Goal: Task Accomplishment & Management: Manage account settings

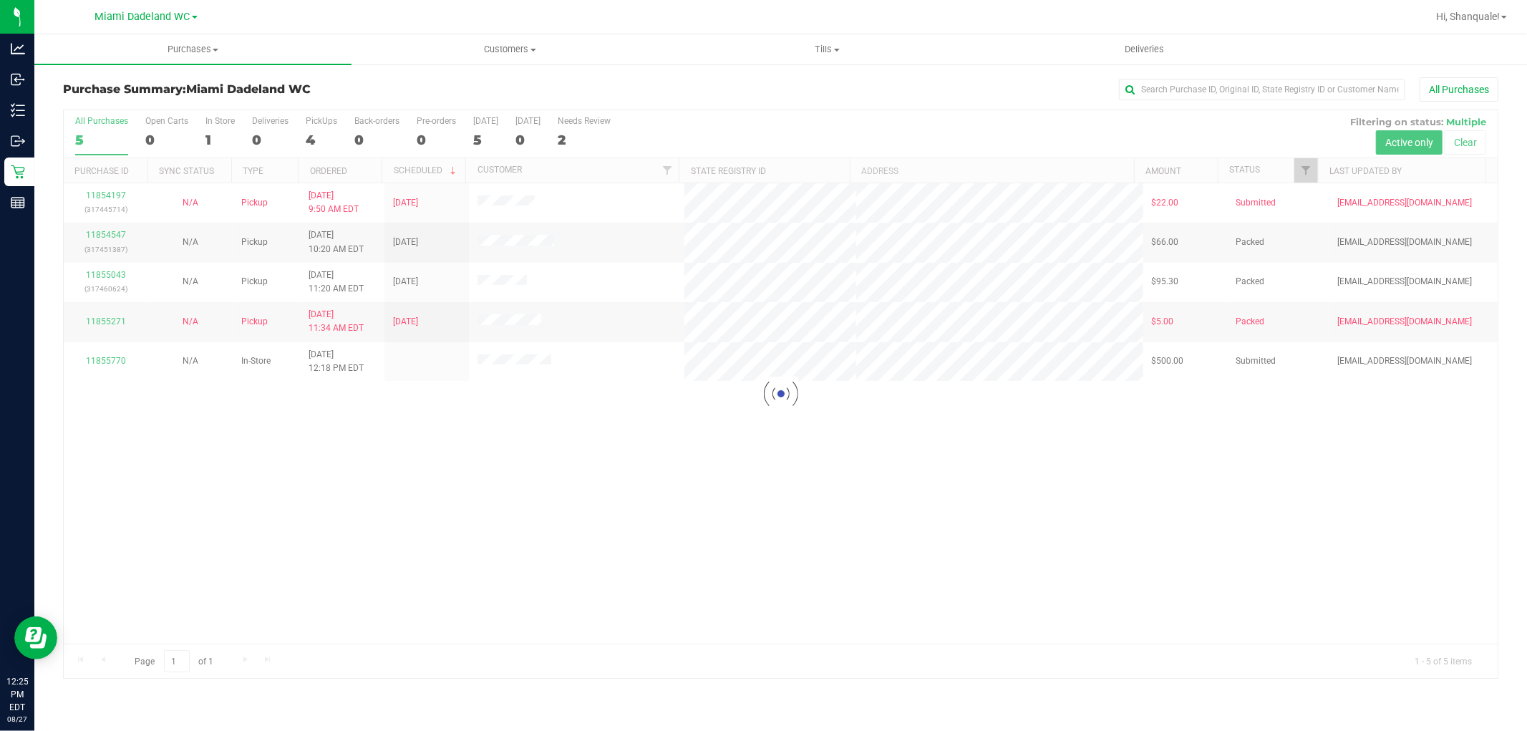
click at [397, 518] on div at bounding box center [781, 394] width 1434 height 568
click at [94, 364] on div at bounding box center [781, 394] width 1434 height 568
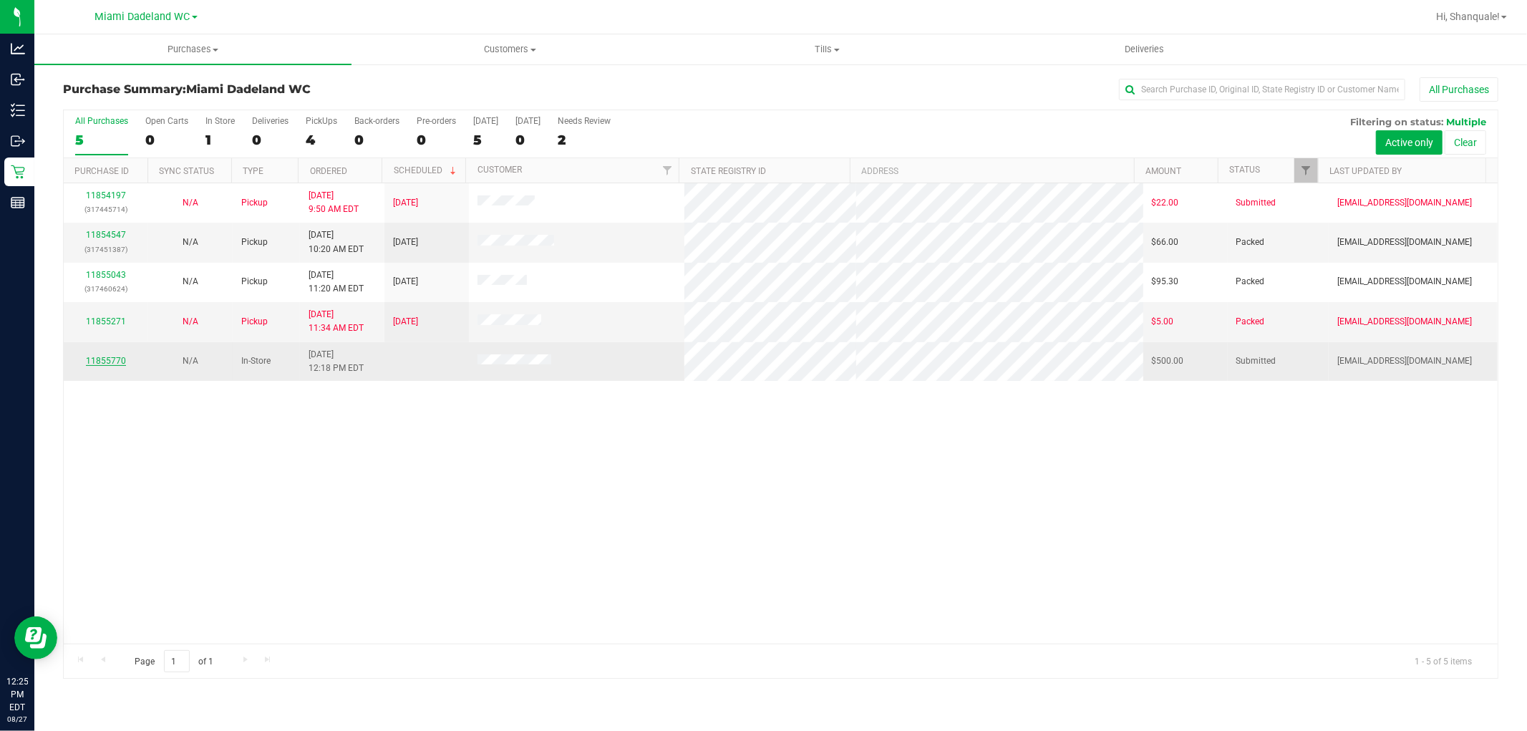
click at [103, 362] on link "11855770" at bounding box center [106, 361] width 40 height 10
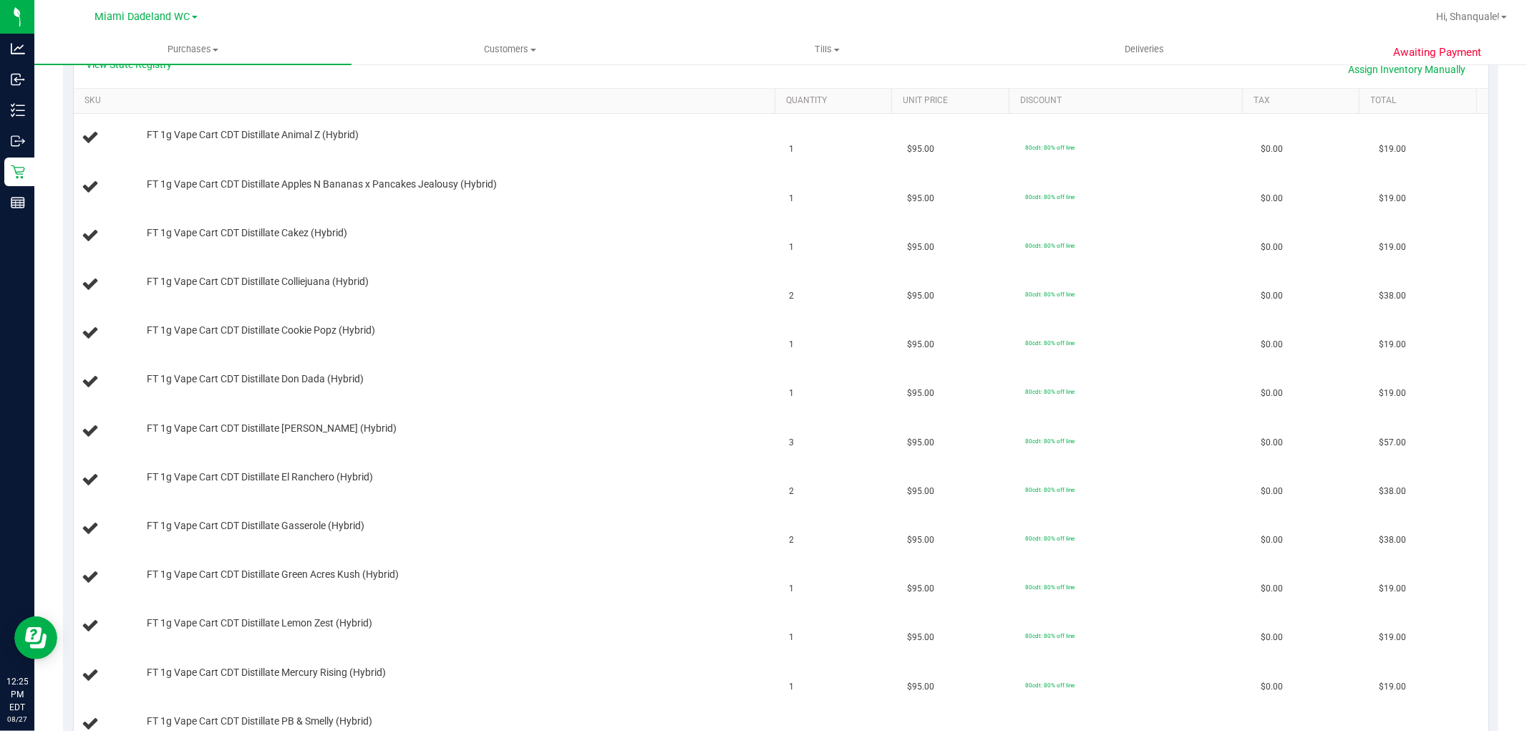
scroll to position [348, 0]
click at [236, 94] on link "SKU" at bounding box center [426, 97] width 685 height 11
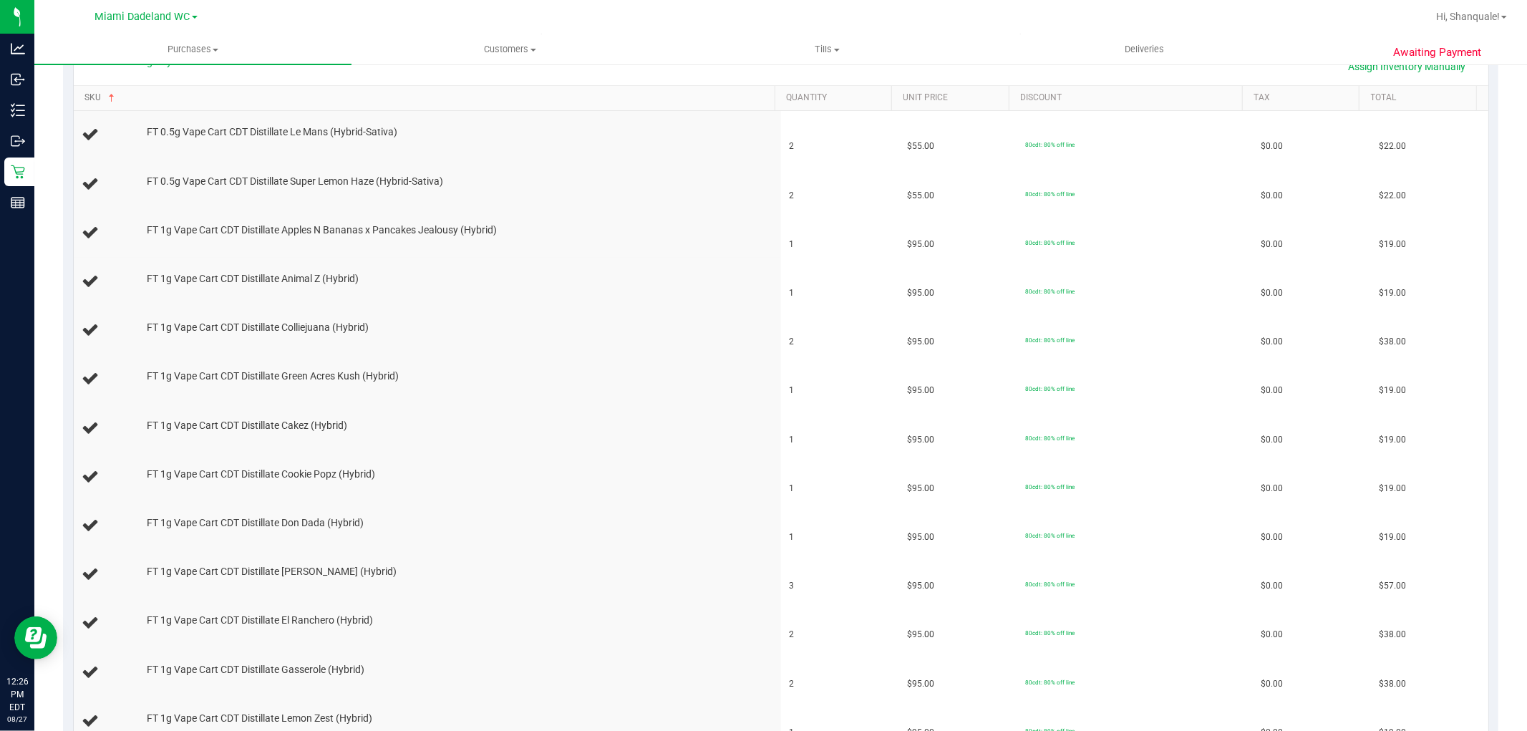
scroll to position [352, 0]
click at [183, 89] on link "SKU" at bounding box center [426, 94] width 685 height 11
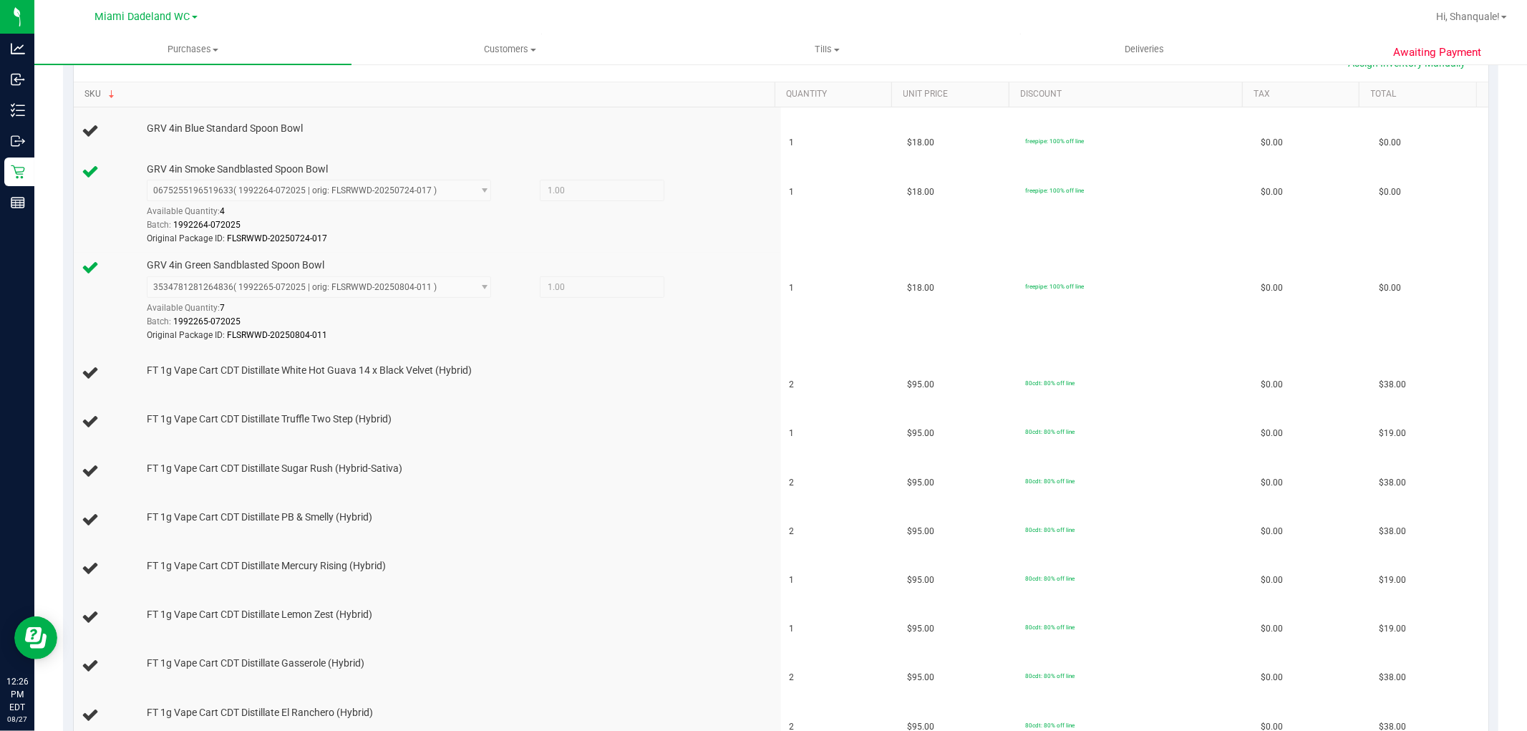
click at [170, 94] on link "SKU" at bounding box center [426, 94] width 685 height 11
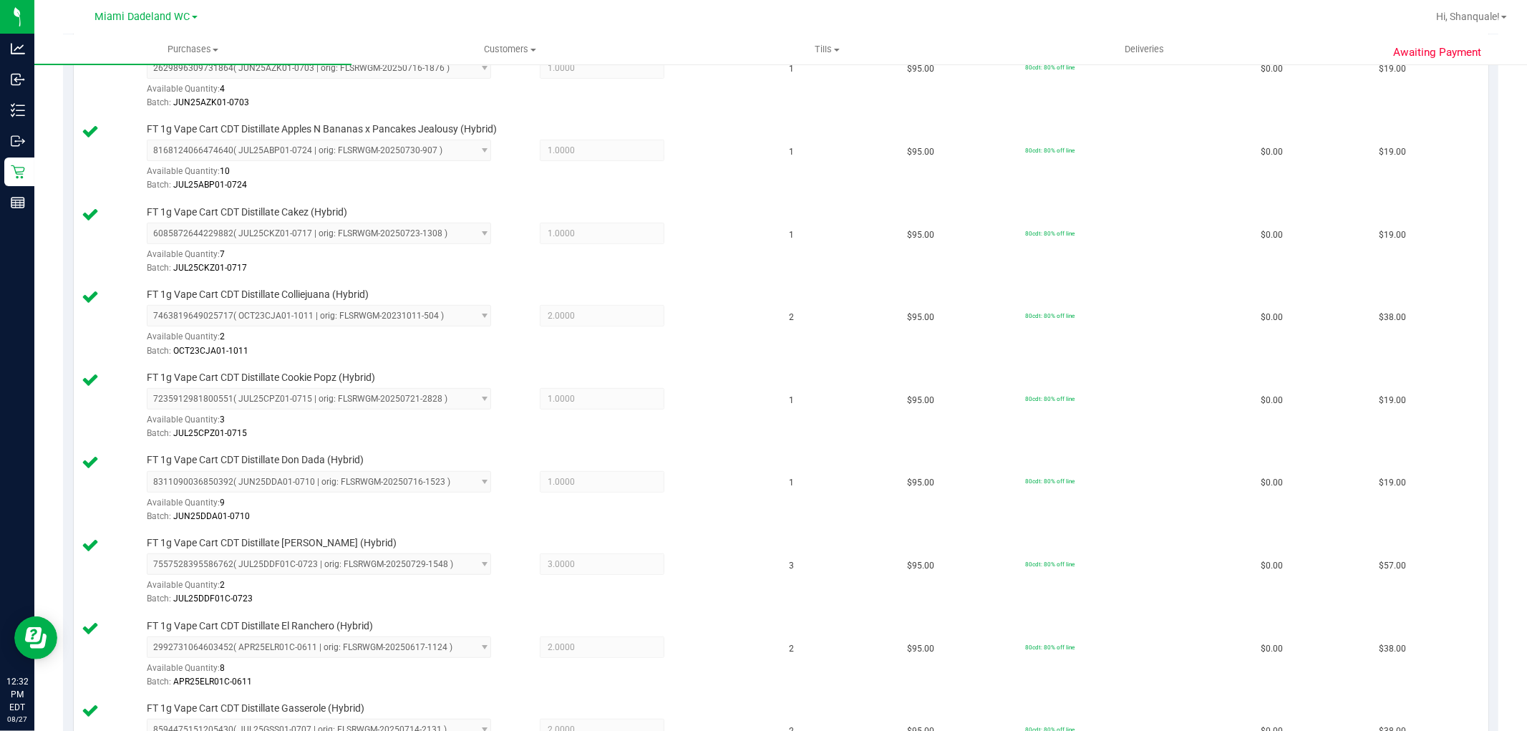
scroll to position [0, 0]
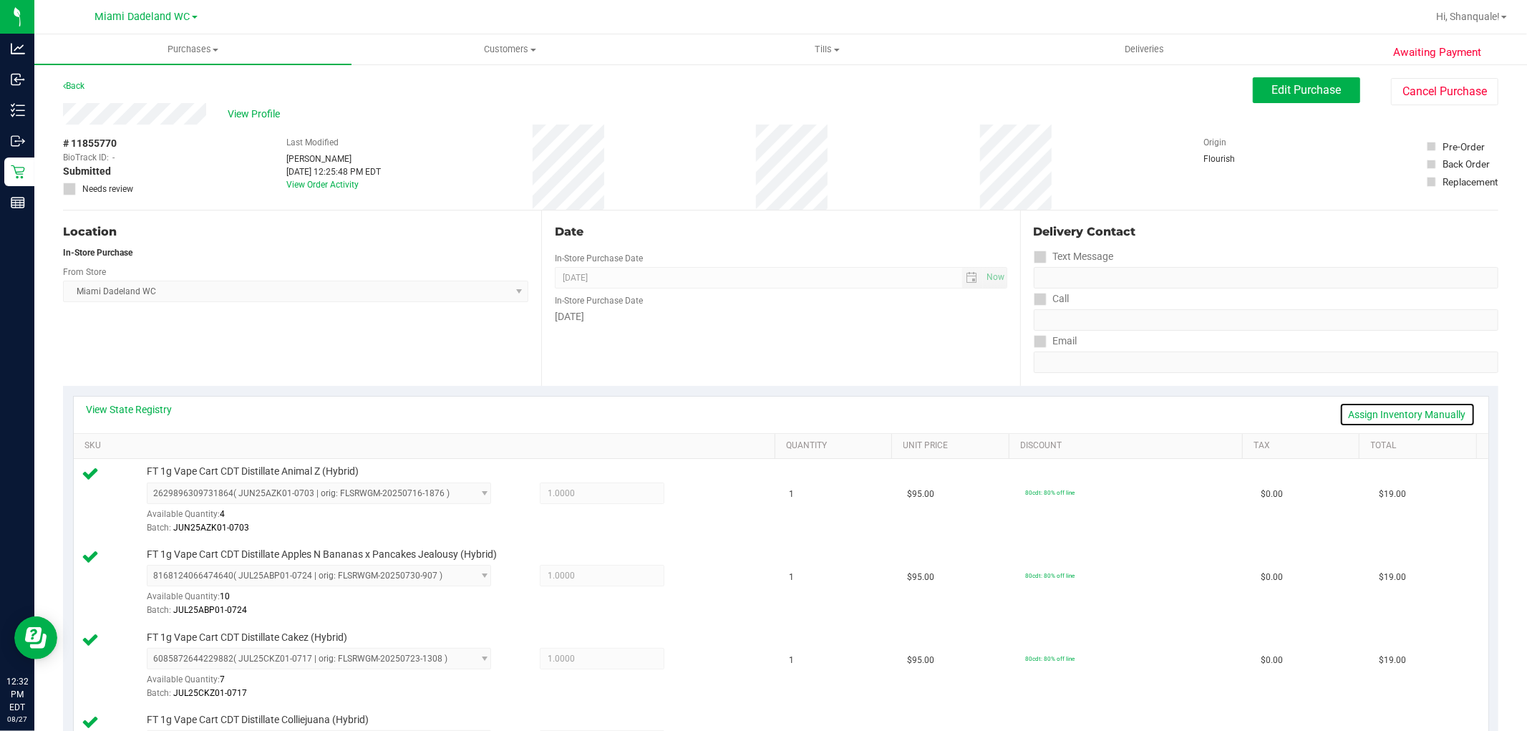
click at [1394, 414] on link "Assign Inventory Manually" at bounding box center [1407, 414] width 136 height 24
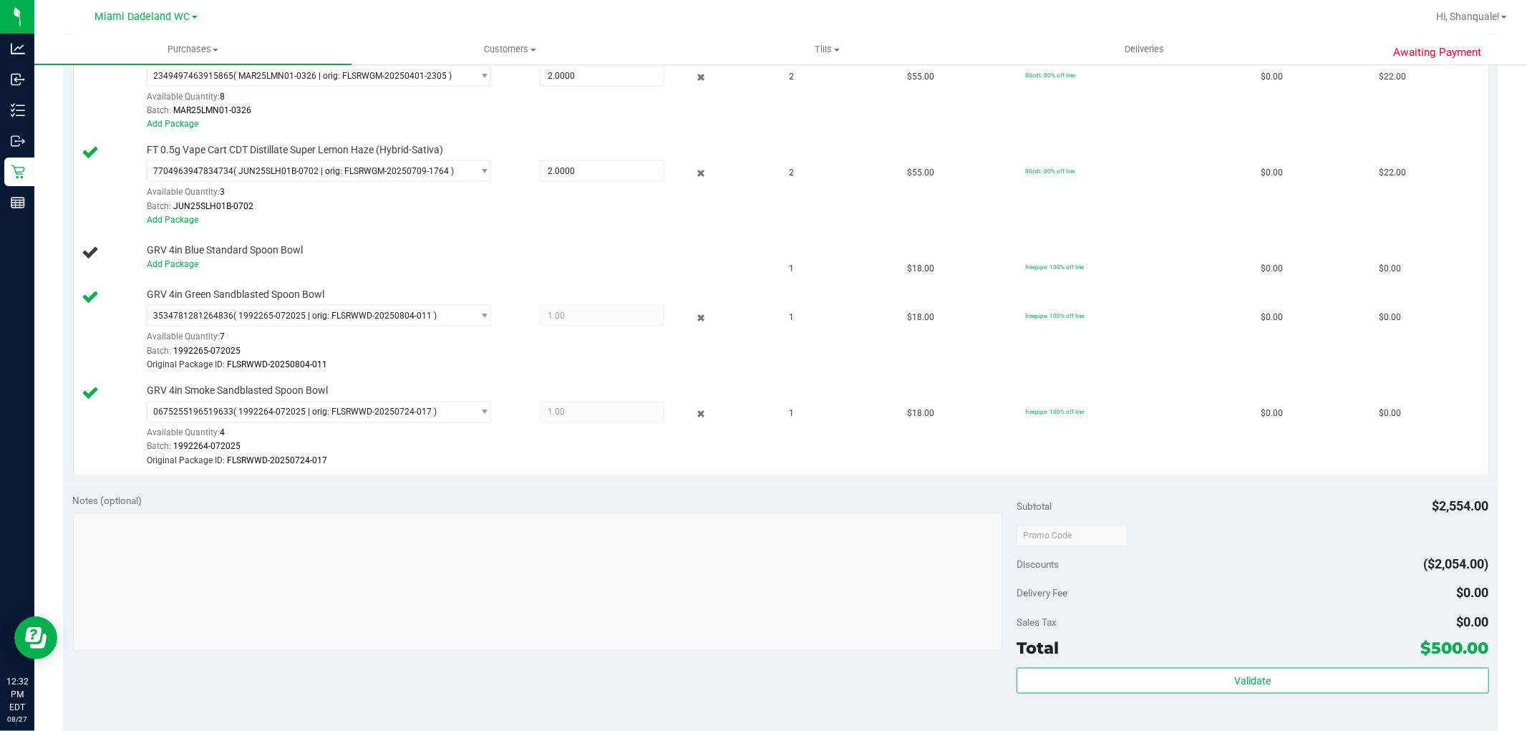
scroll to position [1951, 0]
click at [170, 266] on link "Add Package" at bounding box center [173, 263] width 52 height 10
click at [271, 483] on div "Notes (optional) Subtotal $2,554.00 Discounts ($2,054.00) Delivery Fee $0.00 Sa…" at bounding box center [780, 612] width 1435 height 258
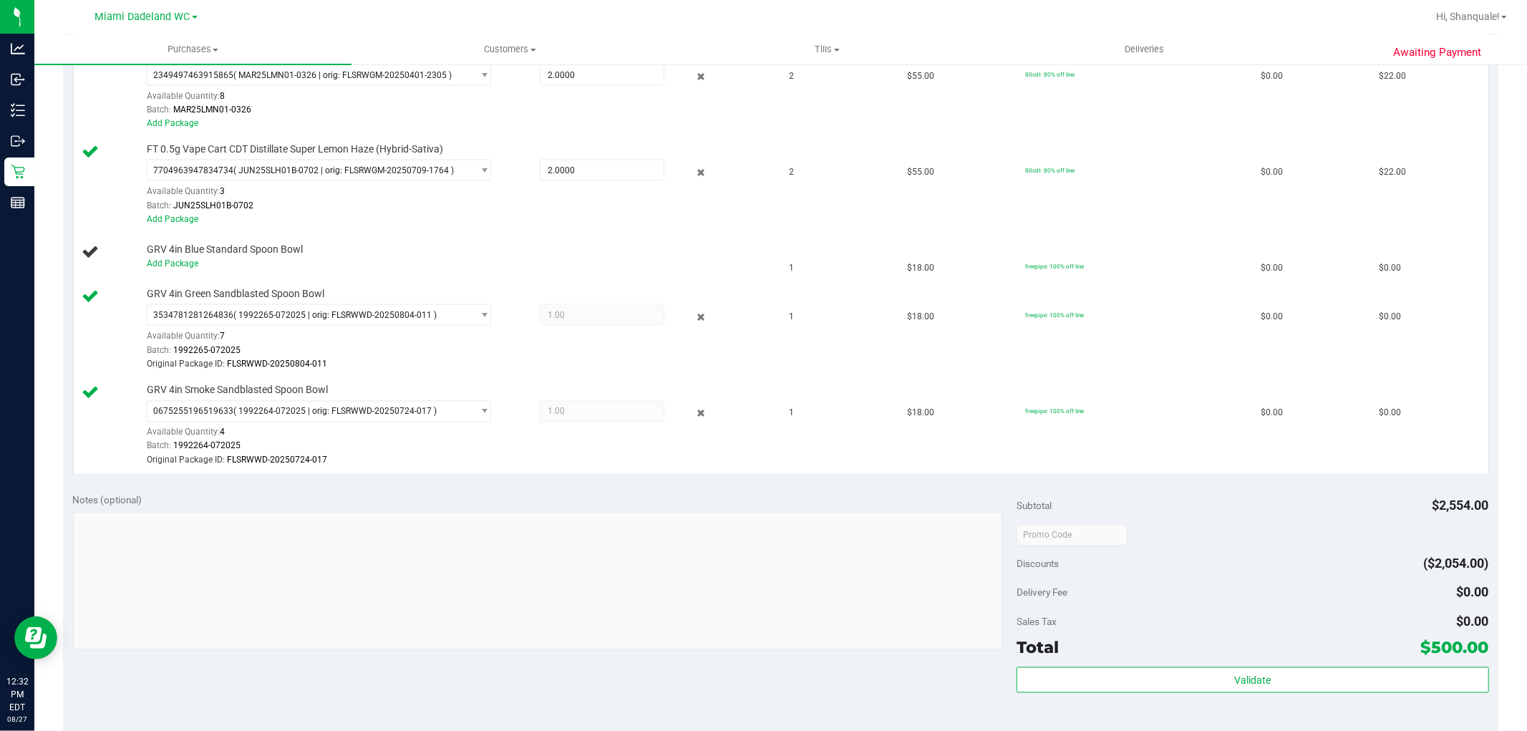
click at [689, 493] on div "Notes (optional)" at bounding box center [545, 500] width 944 height 14
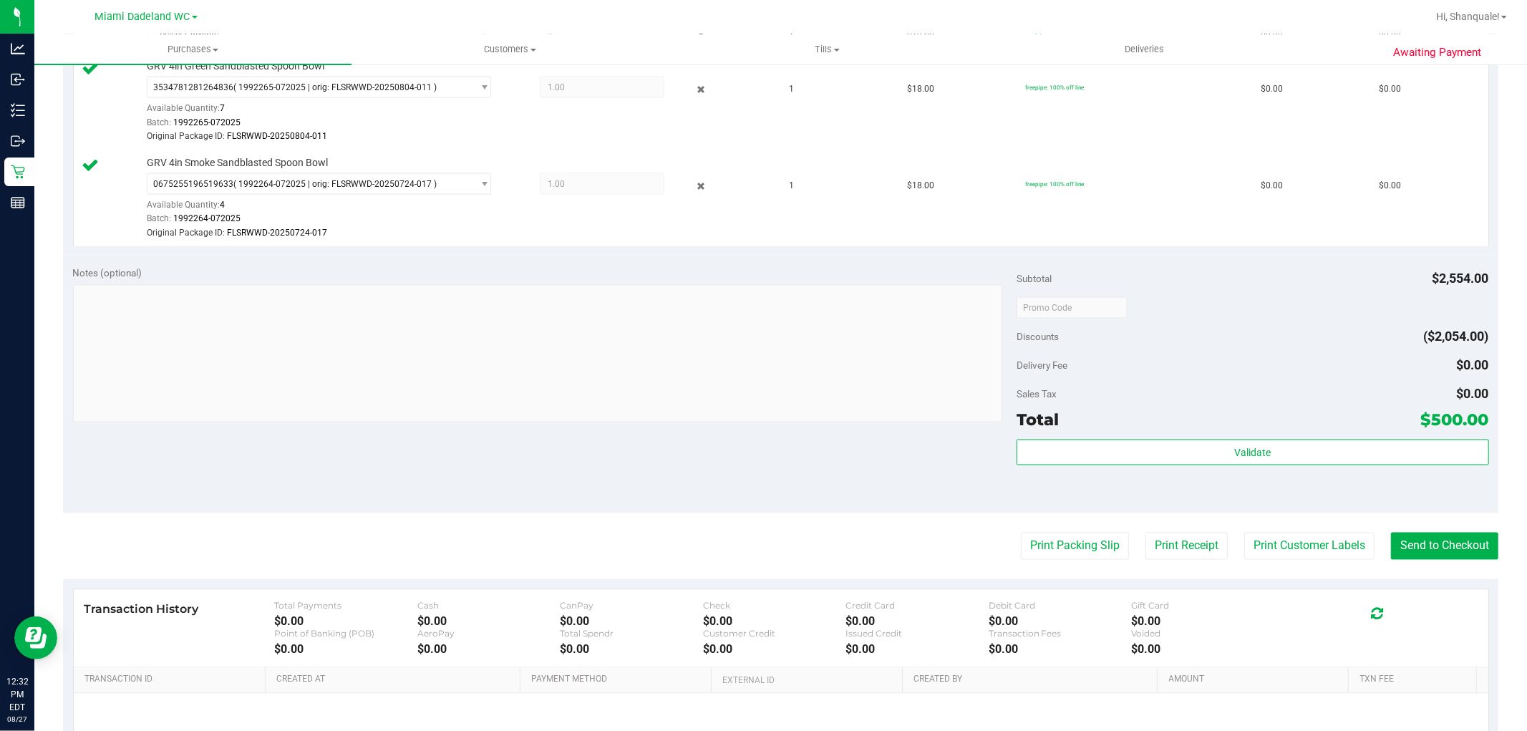
click at [295, 269] on div "Notes (optional)" at bounding box center [545, 273] width 944 height 14
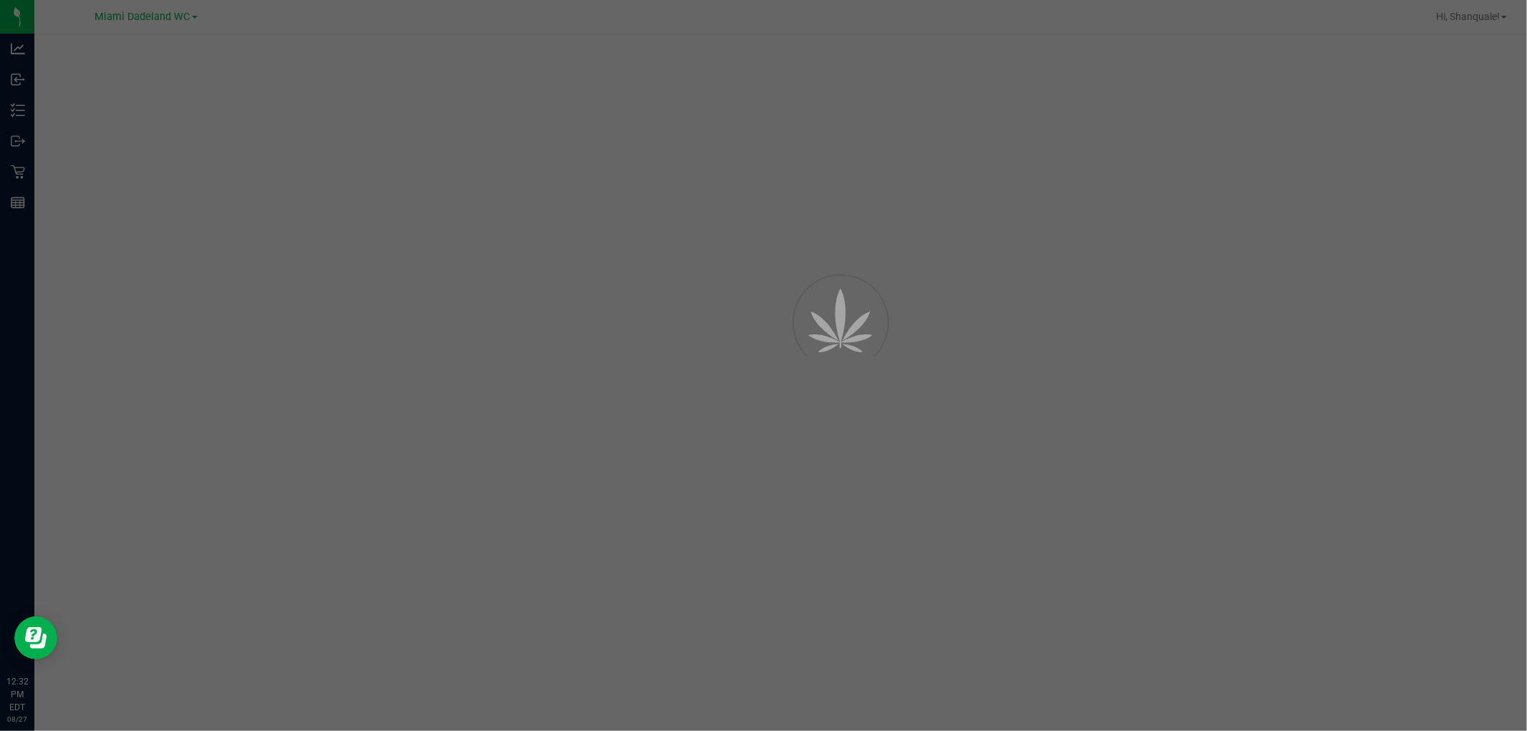
click at [1342, 415] on div at bounding box center [763, 365] width 1527 height 731
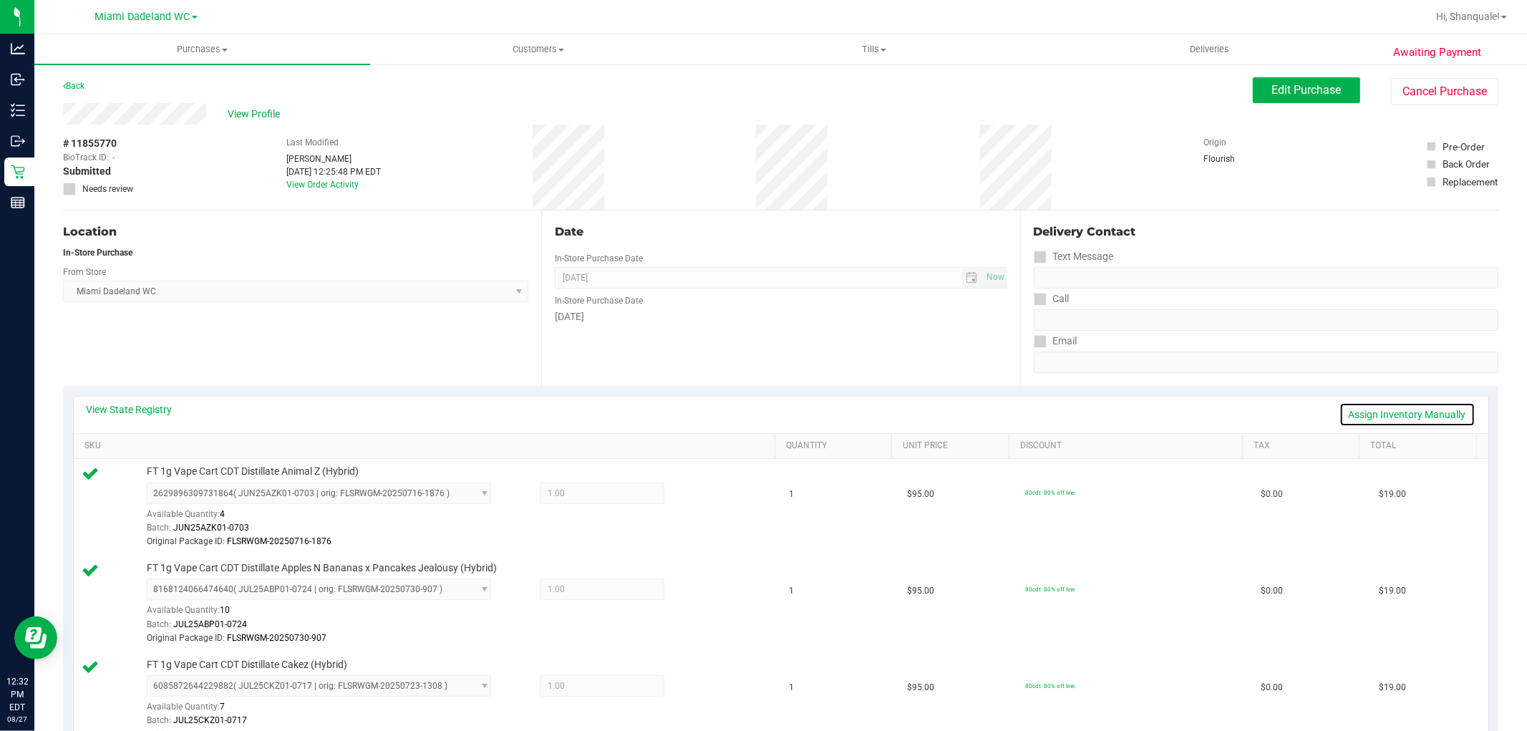
click at [1390, 411] on link "Assign Inventory Manually" at bounding box center [1407, 414] width 136 height 24
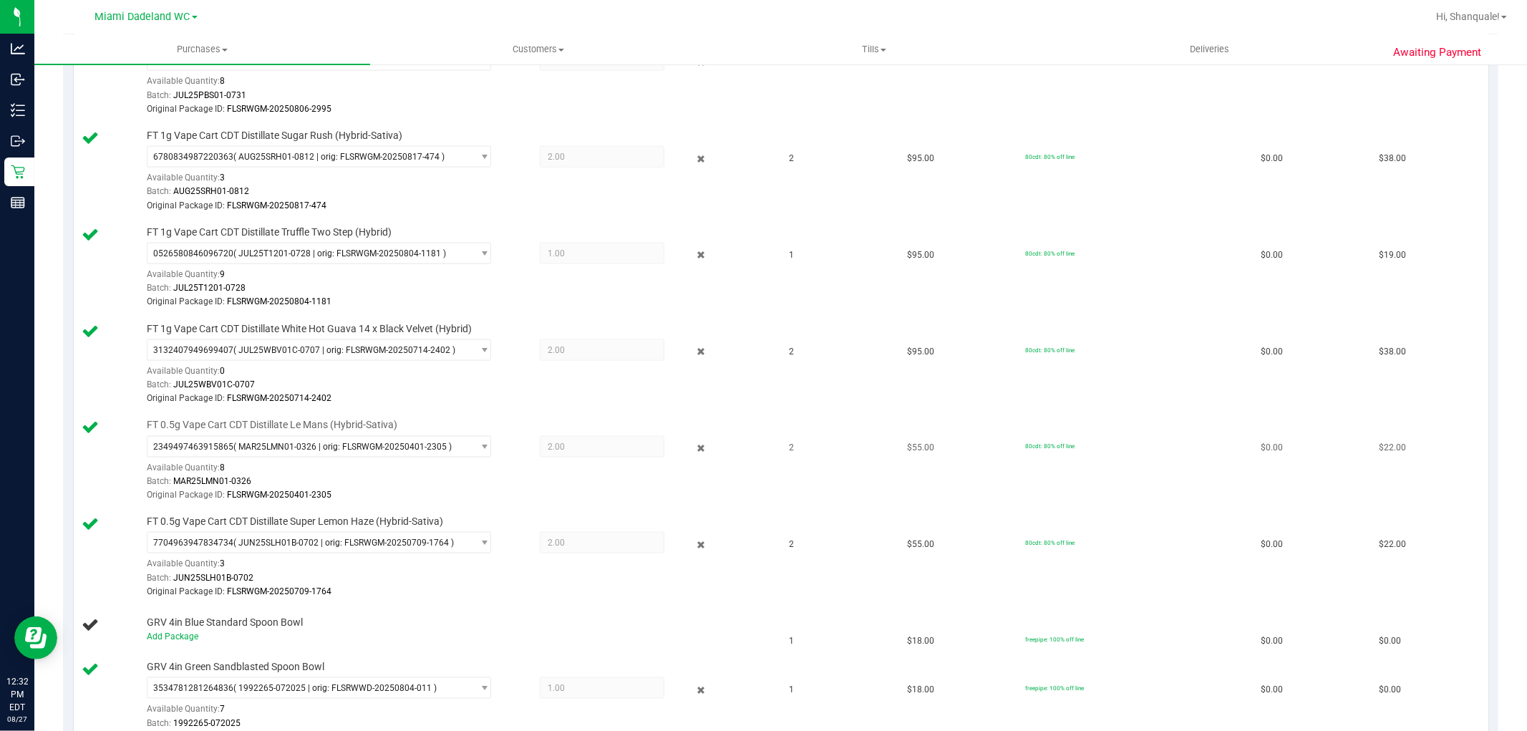
scroll to position [1909, 0]
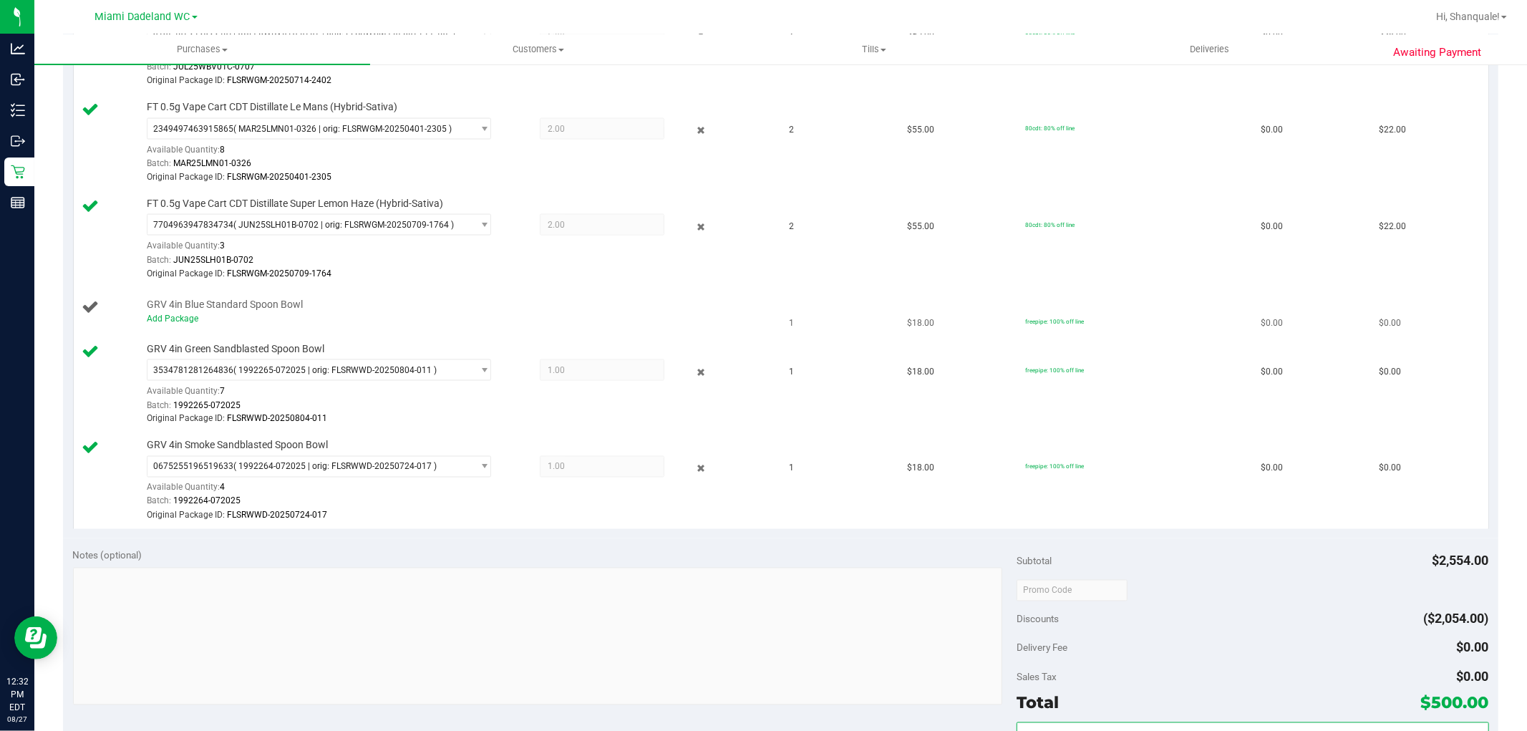
click at [187, 326] on div "Add Package" at bounding box center [457, 319] width 621 height 14
click at [181, 317] on link "Add Package" at bounding box center [173, 319] width 52 height 10
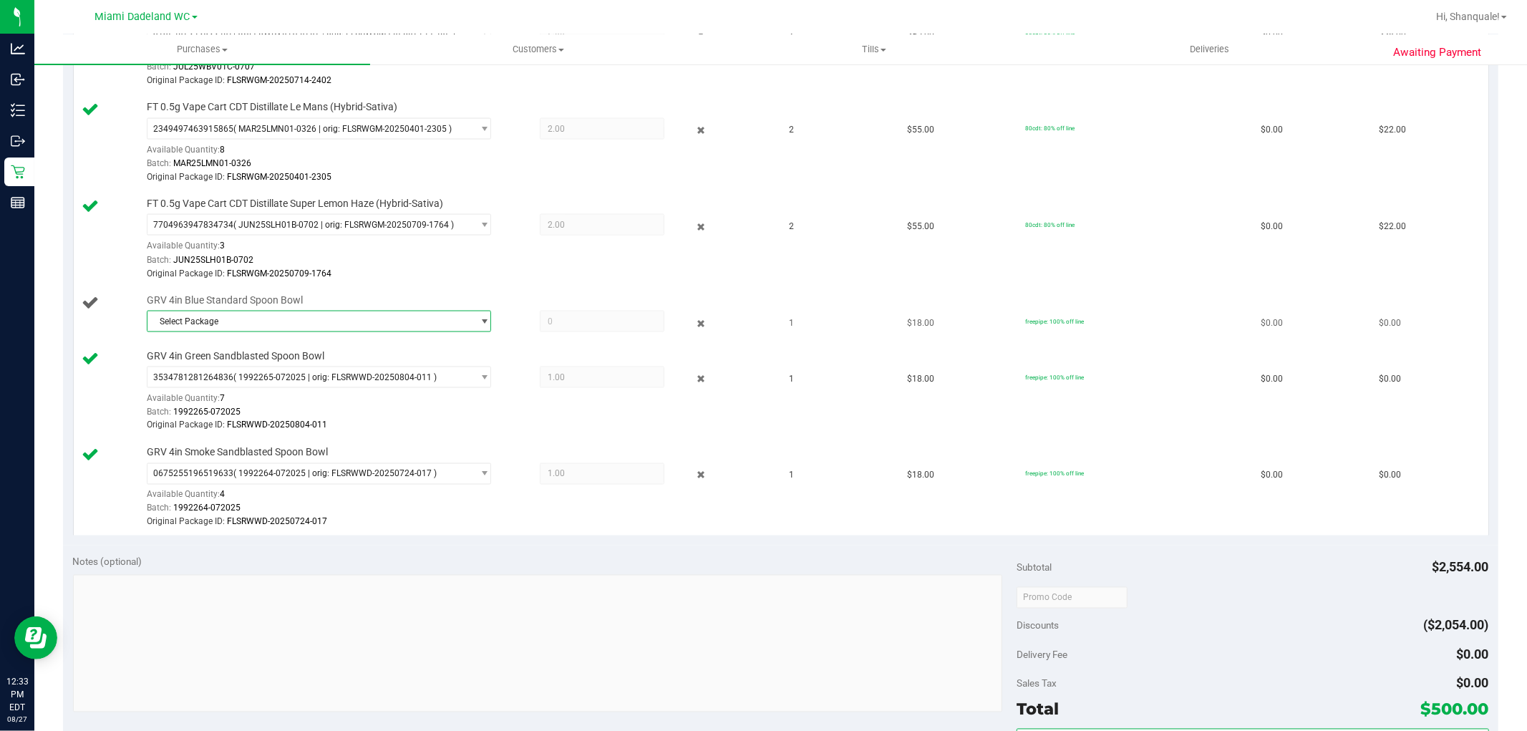
click at [455, 321] on span "Select Package" at bounding box center [309, 321] width 325 height 20
click at [404, 390] on li "4678374130741395 ( 1992263-082025 | orig: FLSRWWD-20250814-012 )" at bounding box center [314, 384] width 337 height 20
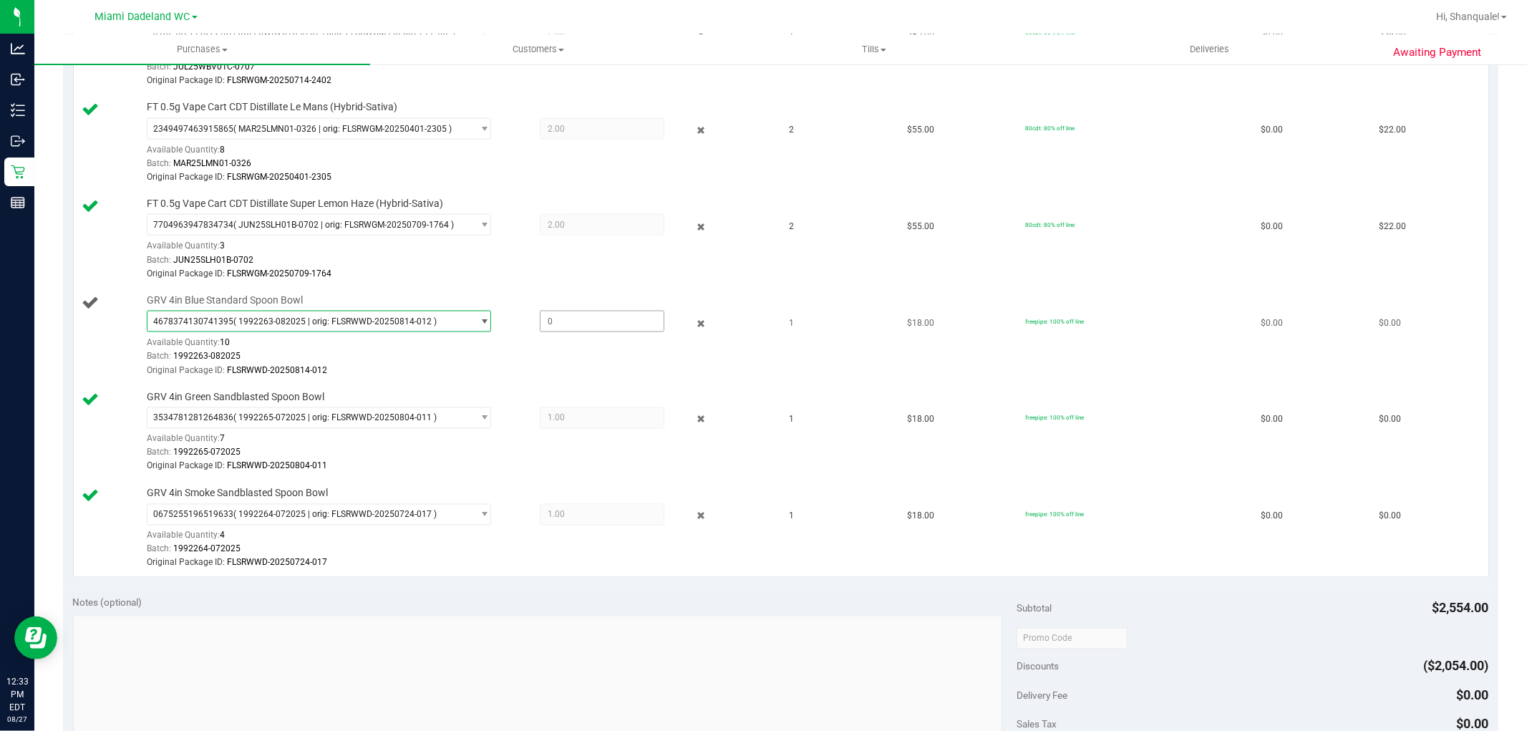
click at [591, 331] on span at bounding box center [602, 321] width 125 height 21
type input "1"
click at [855, 297] on td "1" at bounding box center [840, 336] width 118 height 97
click at [362, 323] on span "( 1992263-082025 | orig: FLSRWWD-20250814-012 )" at bounding box center [334, 321] width 203 height 10
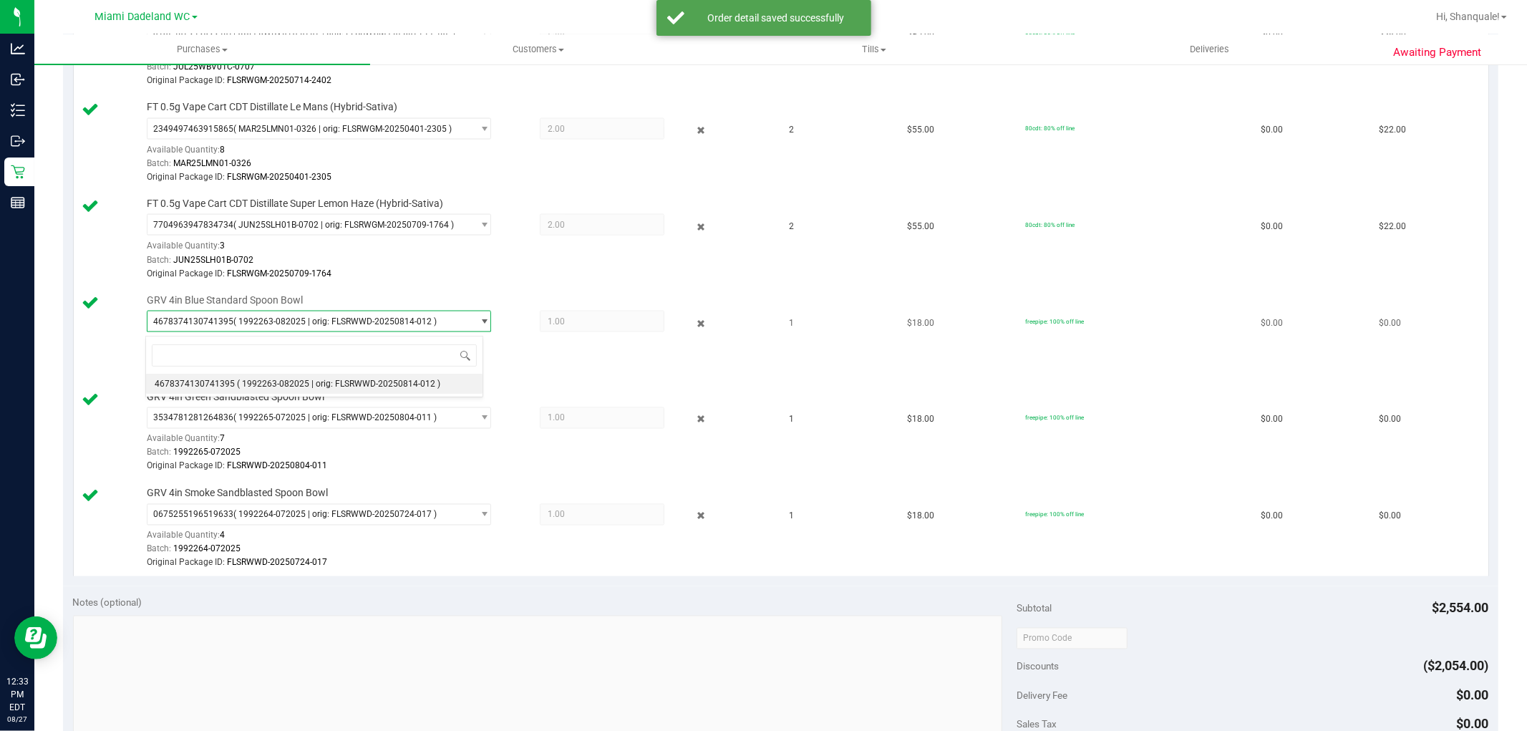
click at [362, 323] on span "( 1992263-082025 | orig: FLSRWWD-20250814-012 )" at bounding box center [334, 321] width 203 height 10
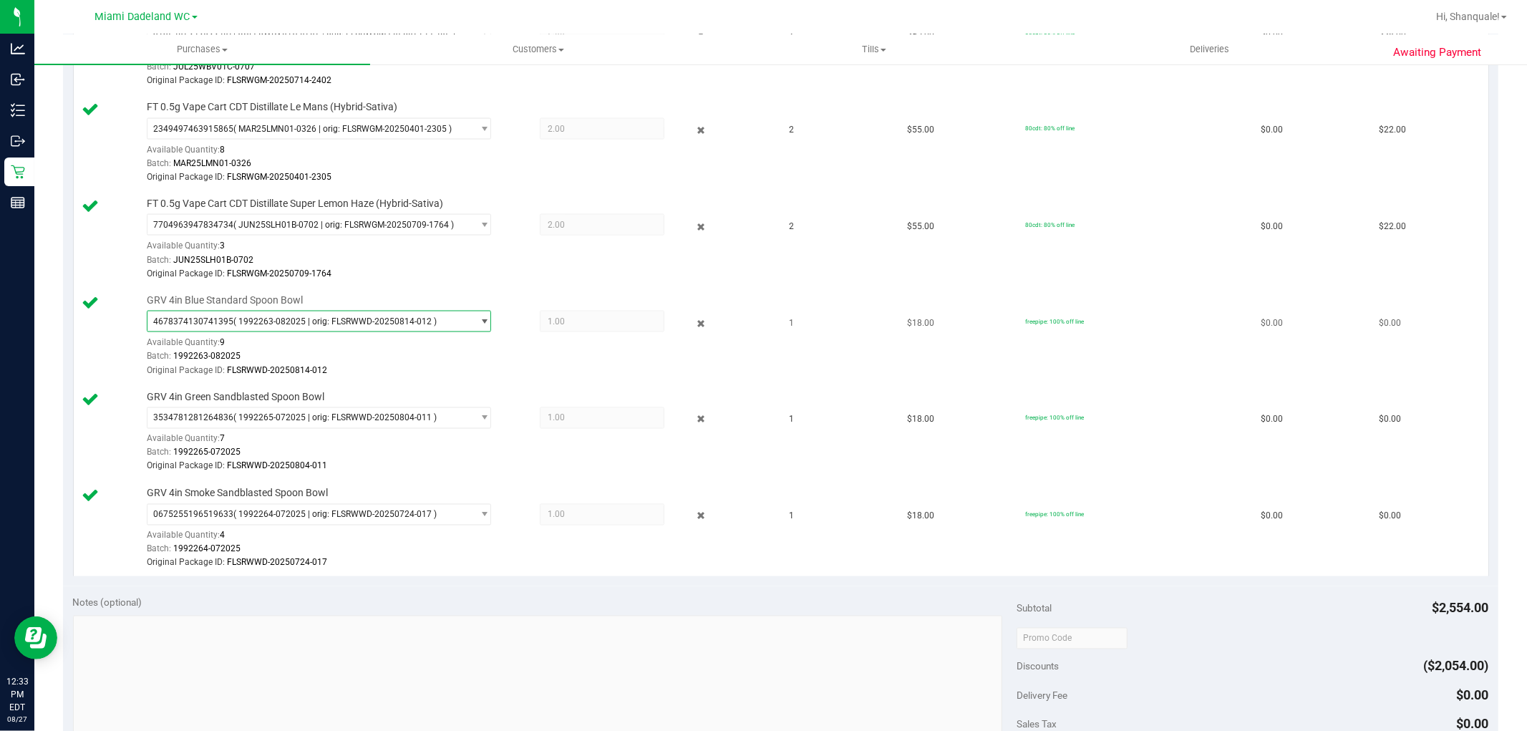
click at [965, 313] on td "$18.00" at bounding box center [957, 336] width 118 height 97
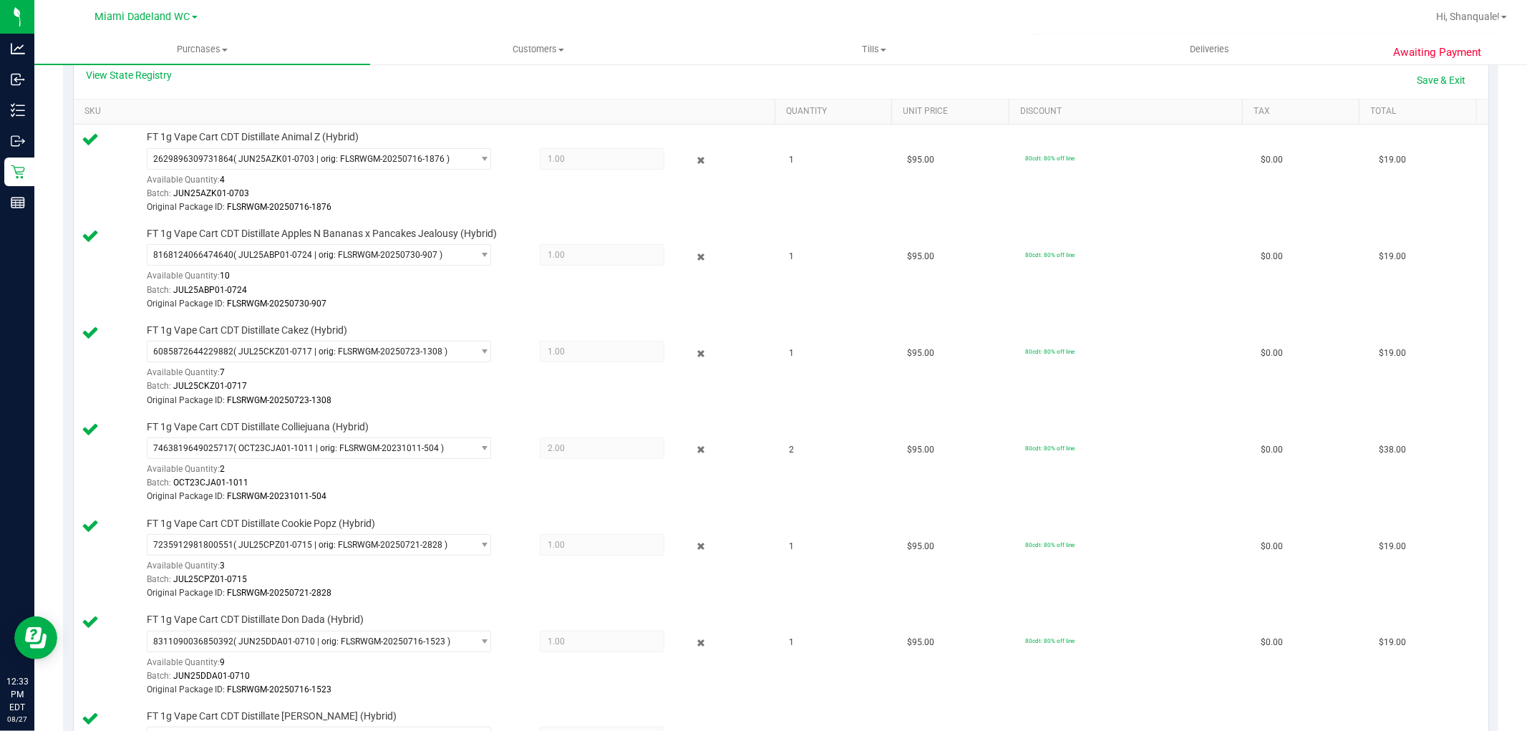
scroll to position [0, 0]
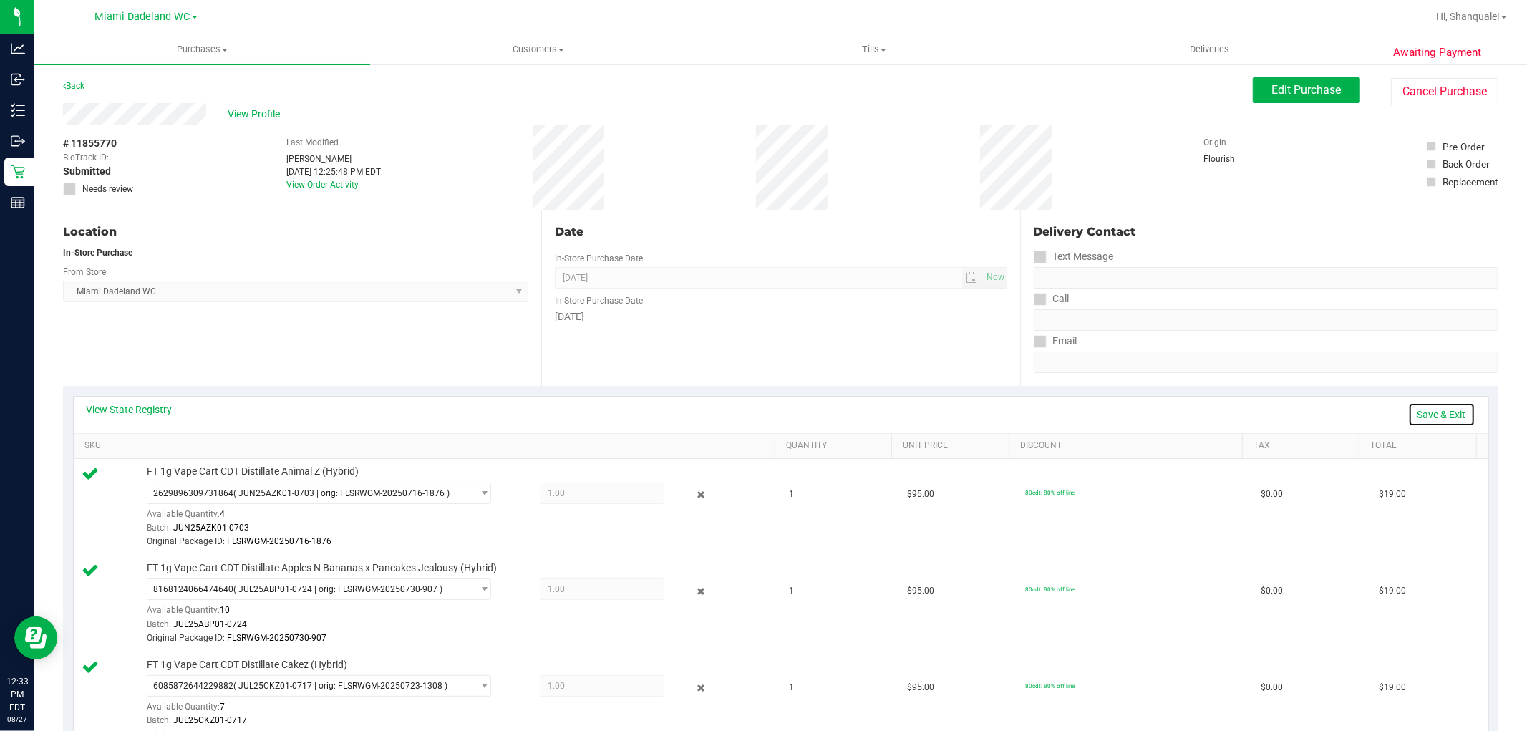
click at [1447, 417] on link "Save & Exit" at bounding box center [1441, 414] width 67 height 24
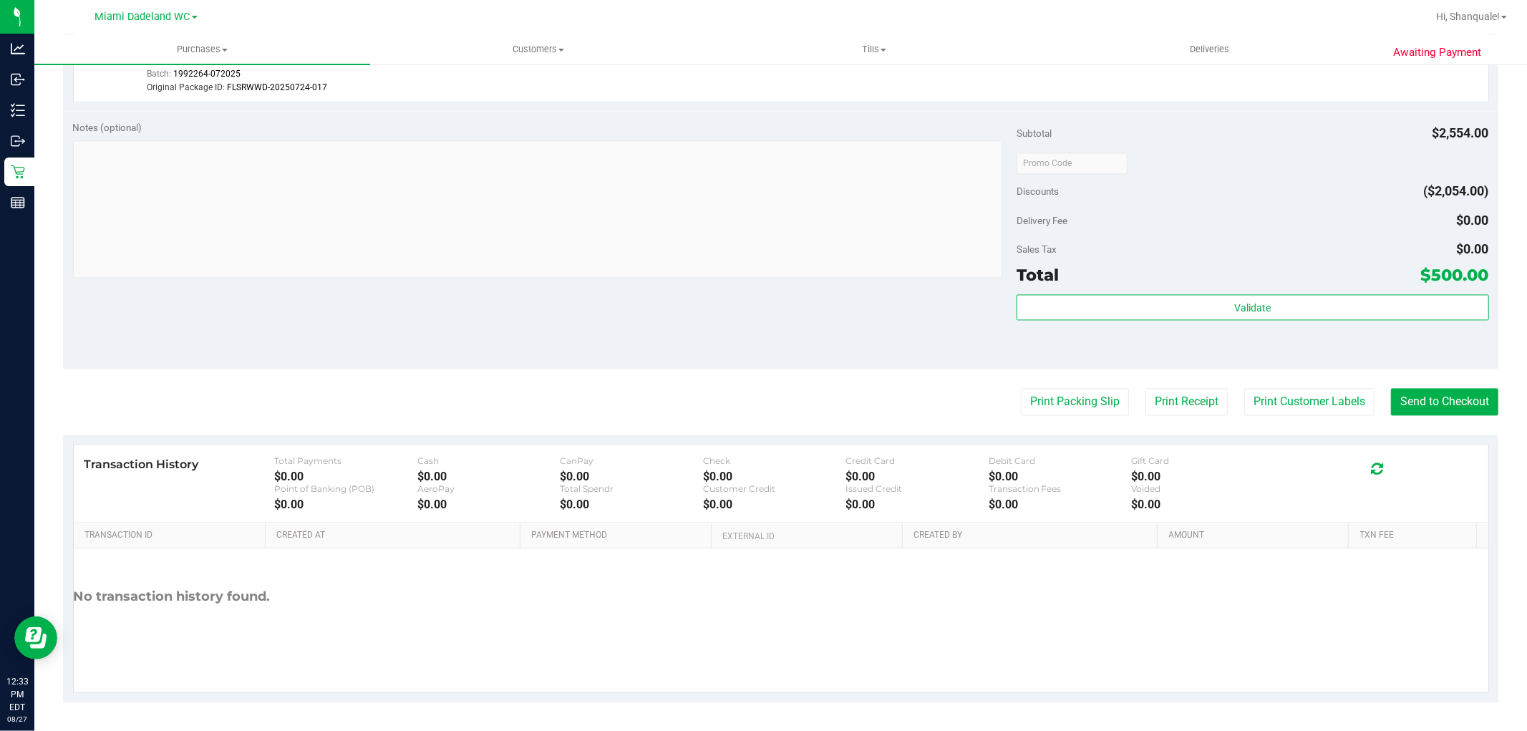
scroll to position [2388, 0]
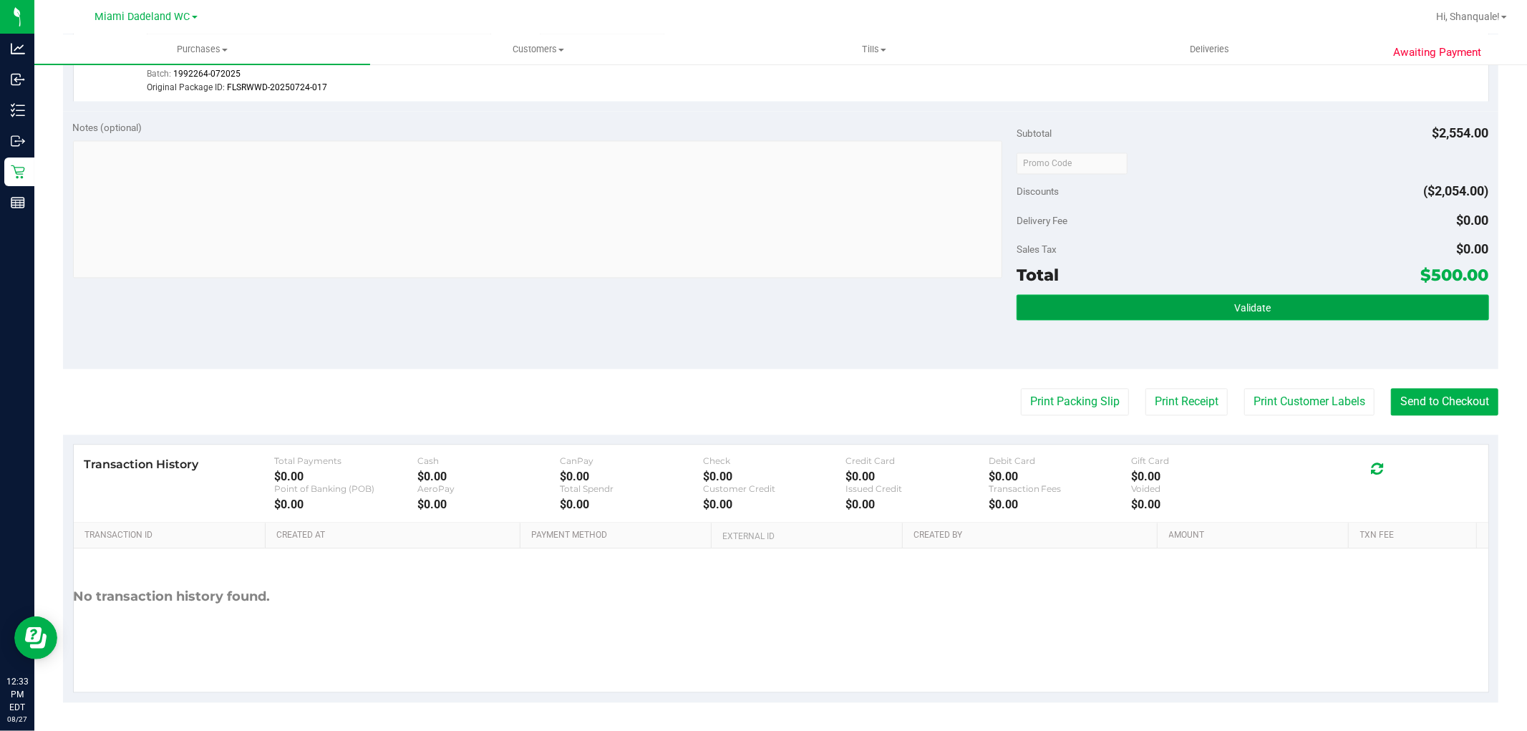
click at [1334, 319] on button "Validate" at bounding box center [1253, 307] width 472 height 26
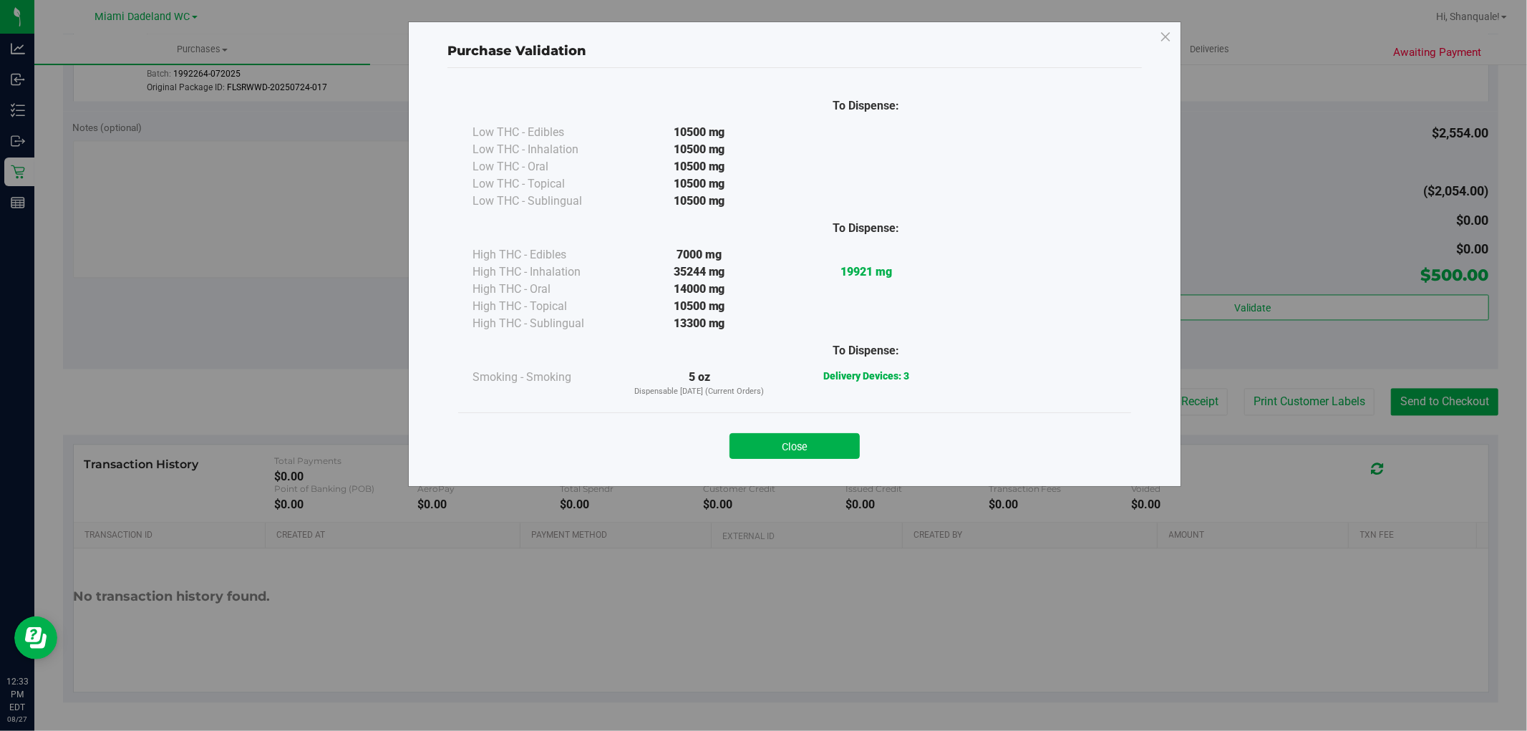
click at [825, 305] on div at bounding box center [865, 306] width 167 height 17
click at [810, 445] on button "Close" at bounding box center [795, 446] width 130 height 26
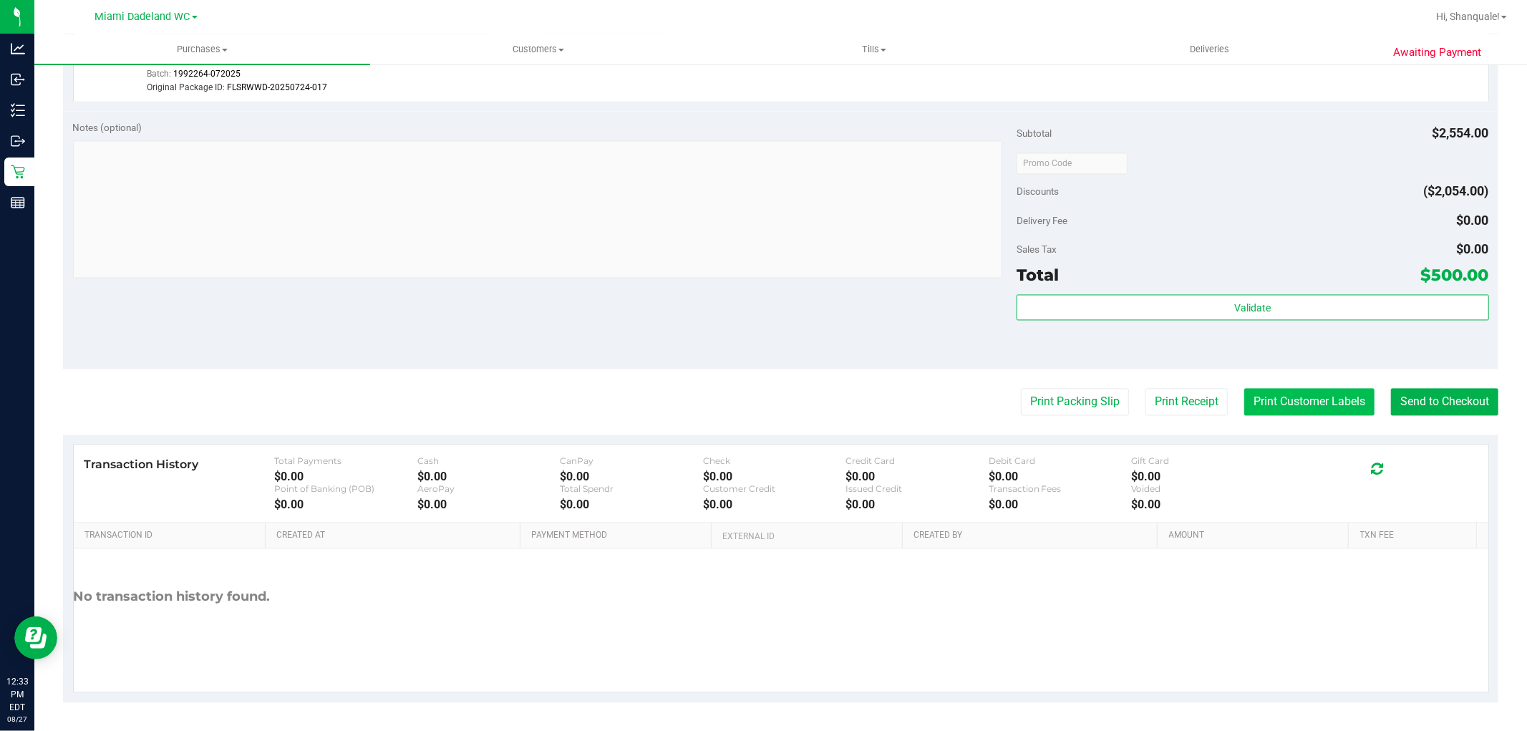
click at [1304, 405] on button "Print Customer Labels" at bounding box center [1309, 401] width 130 height 27
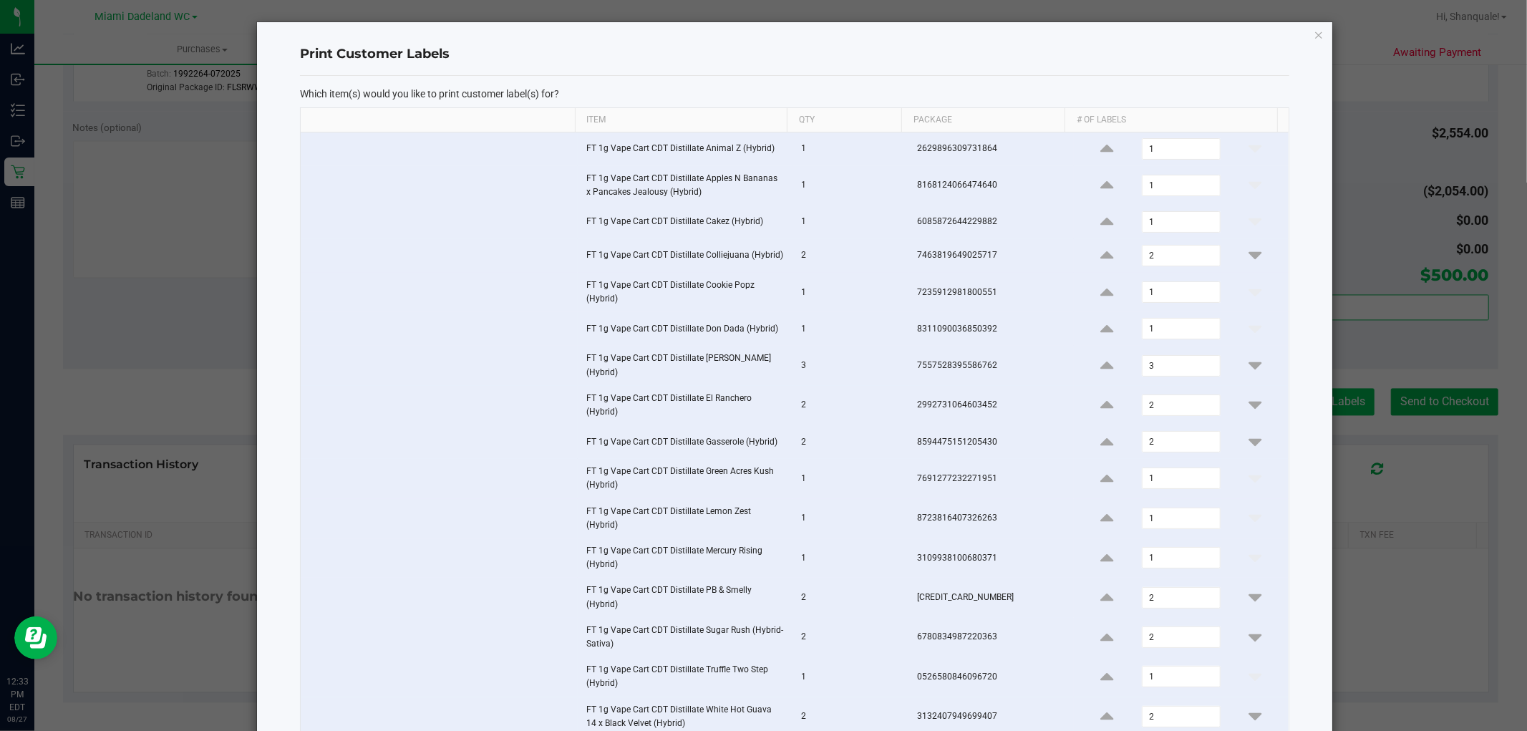
scroll to position [358, 0]
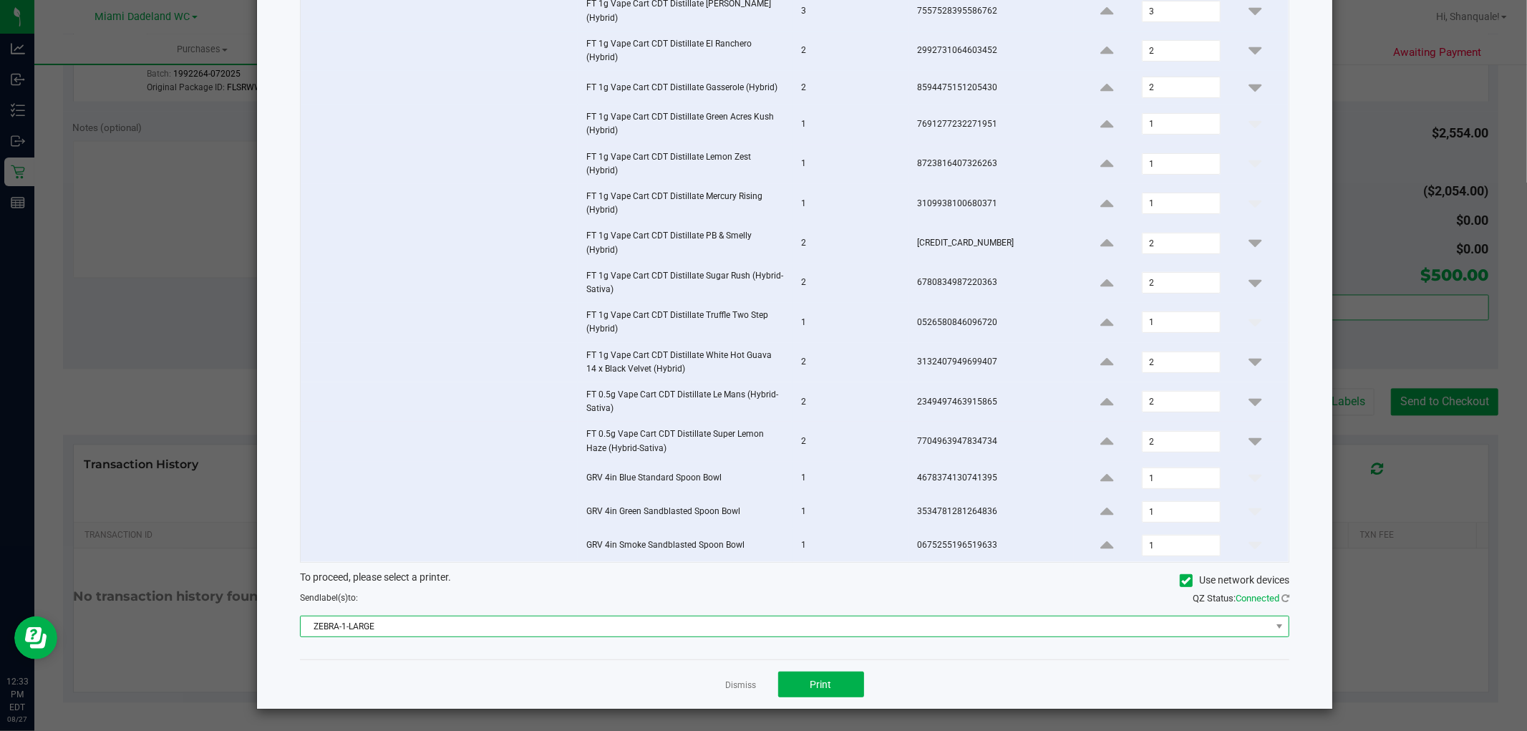
click at [816, 619] on span "ZEBRA-1-LARGE" at bounding box center [786, 626] width 970 height 20
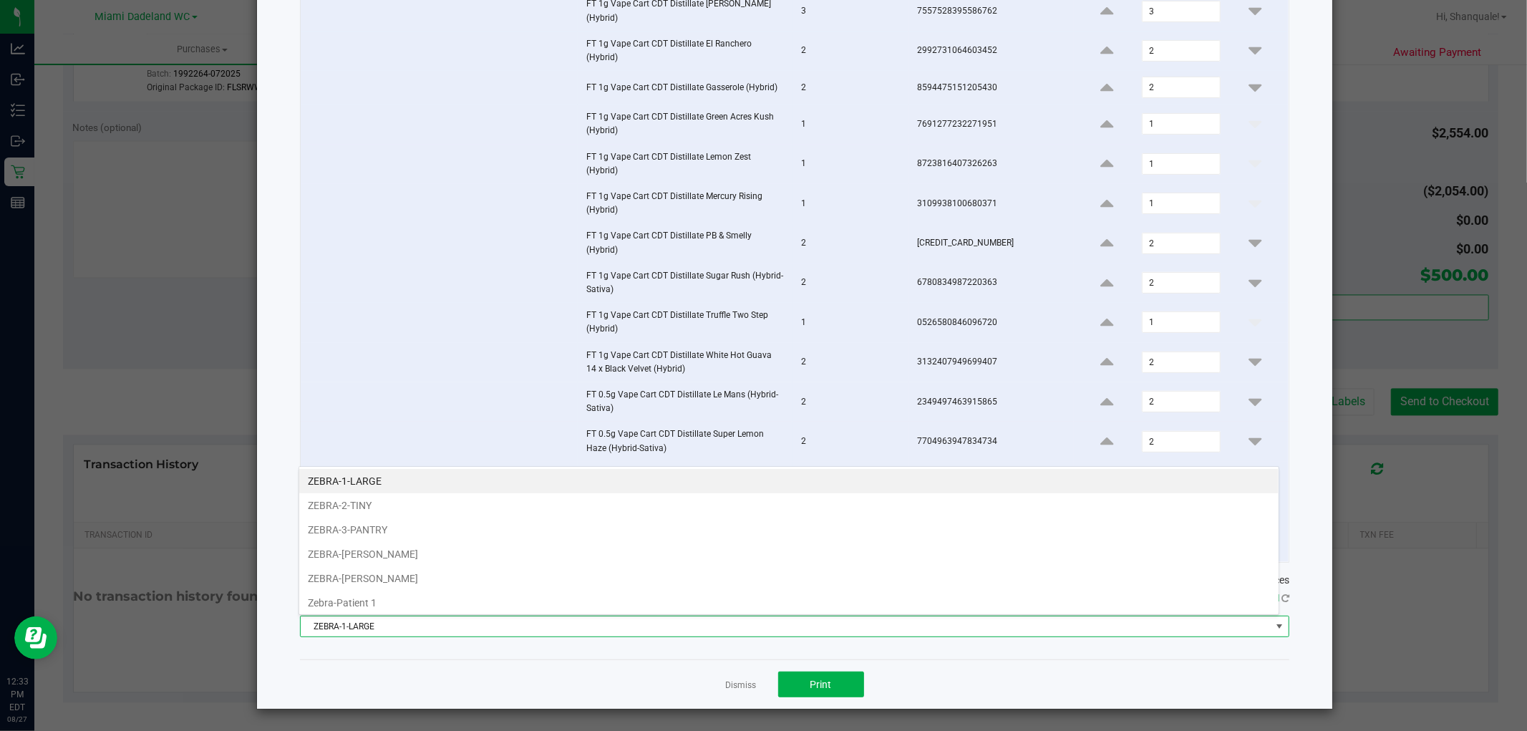
scroll to position [21, 981]
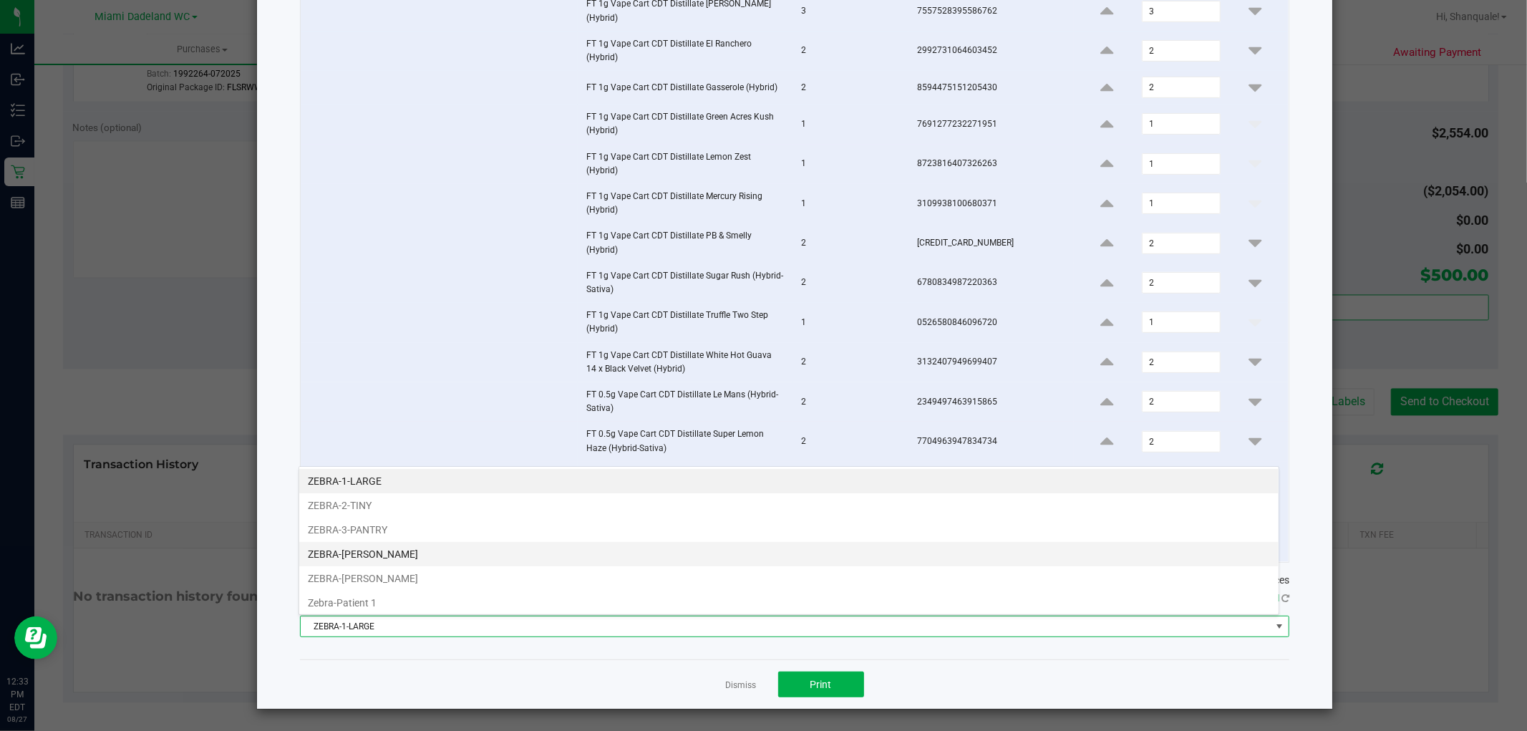
click at [397, 552] on li "ZEBRA-ELENA-GILELS" at bounding box center [788, 554] width 979 height 24
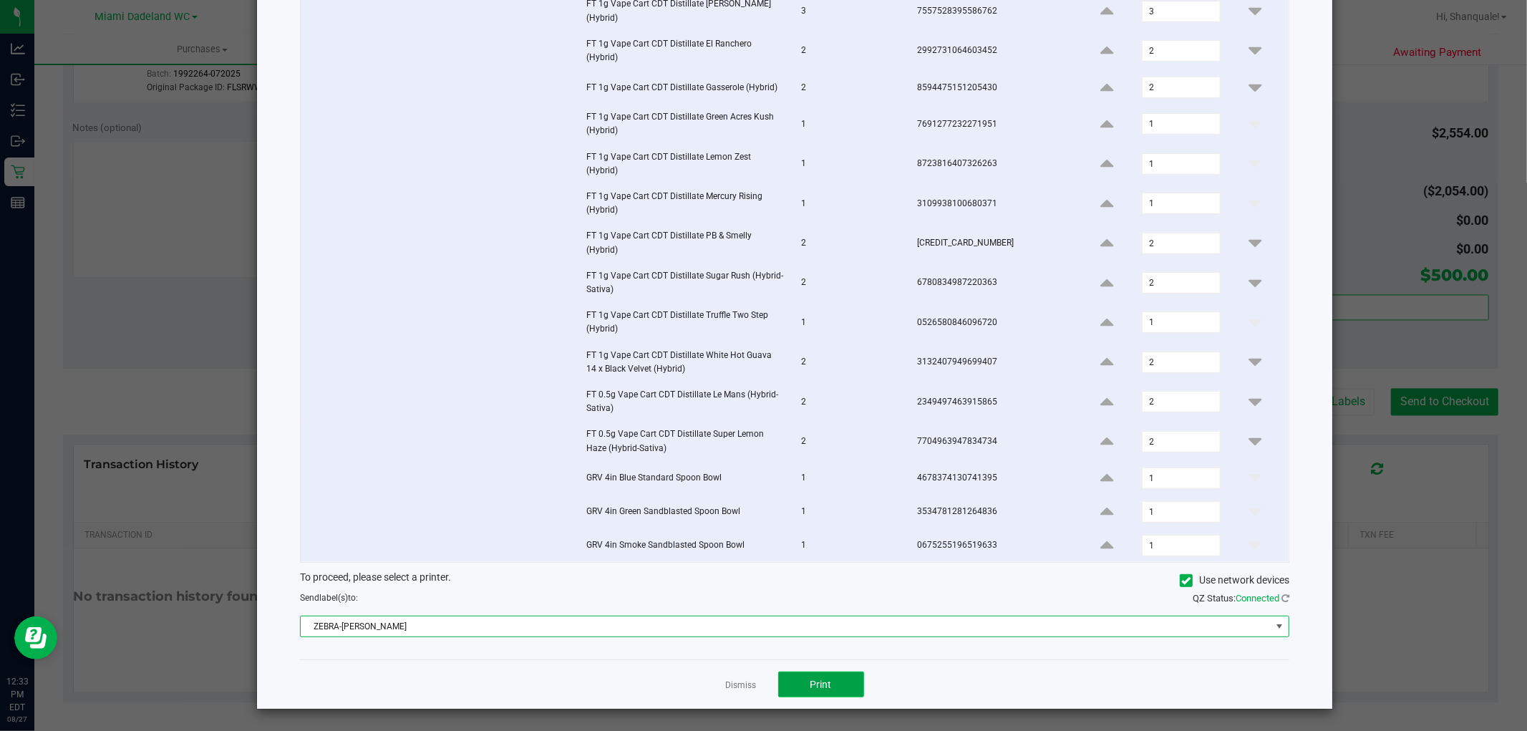
click at [829, 694] on button "Print" at bounding box center [821, 685] width 86 height 26
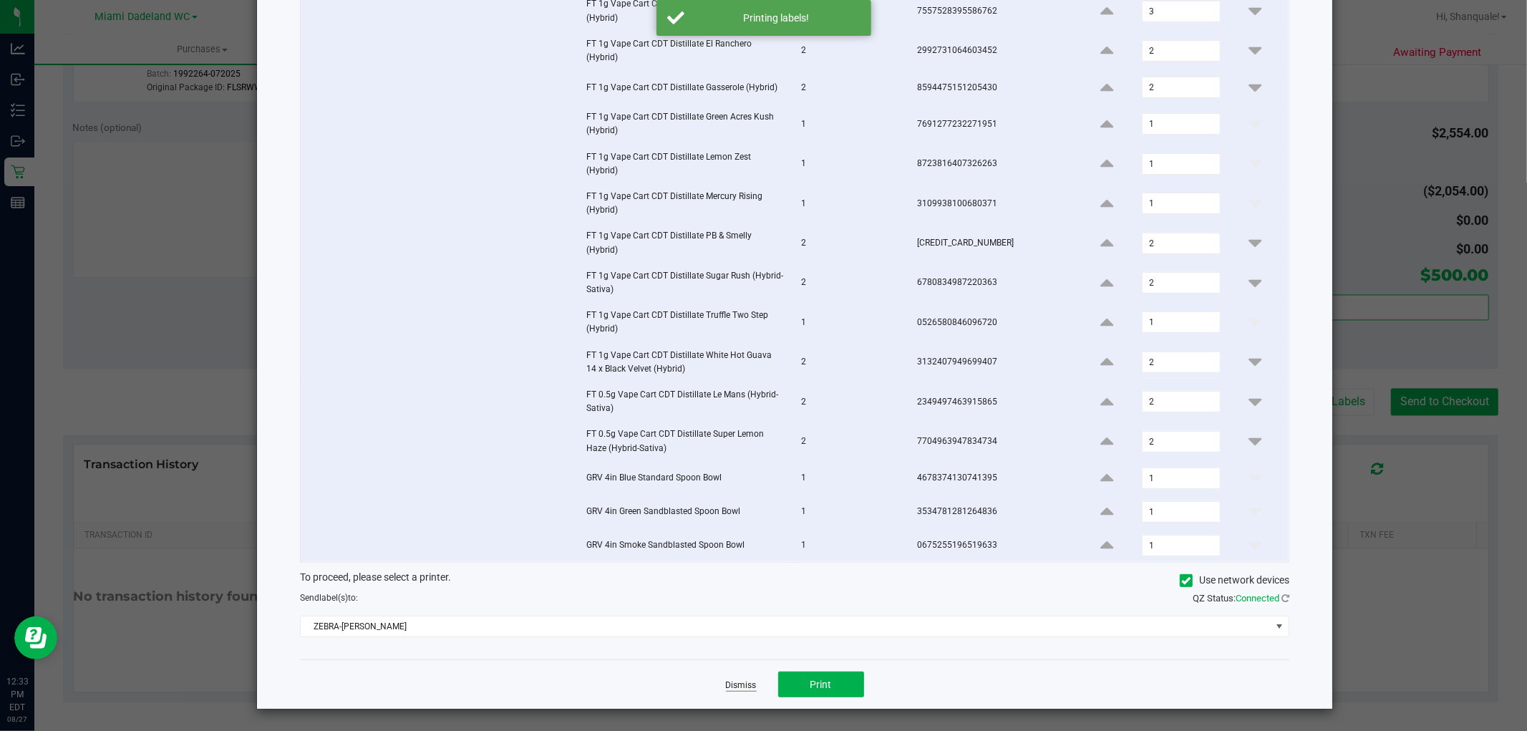
click at [745, 682] on link "Dismiss" at bounding box center [741, 685] width 31 height 12
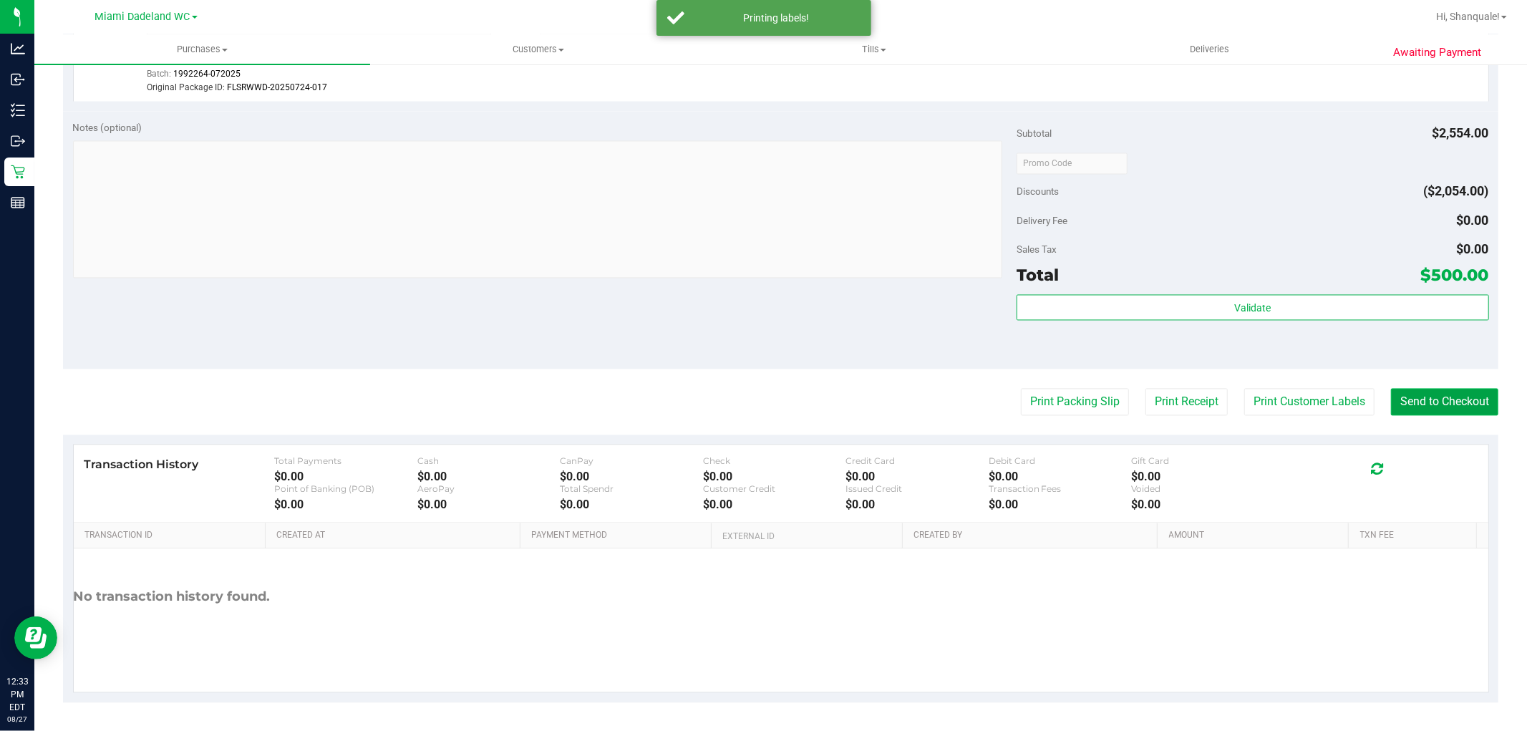
click at [1455, 388] on button "Send to Checkout" at bounding box center [1444, 401] width 107 height 27
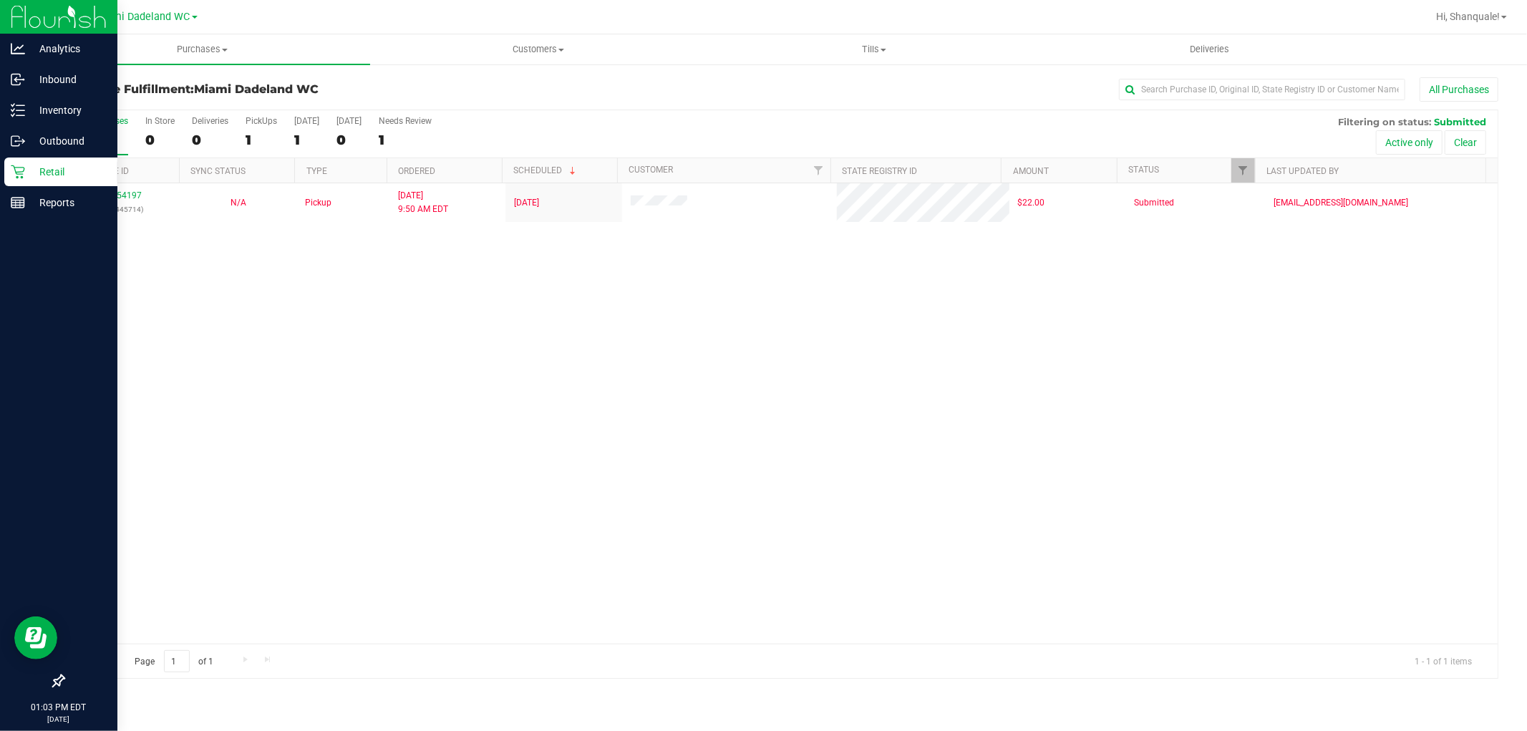
click at [31, 177] on p "Retail" at bounding box center [68, 171] width 86 height 17
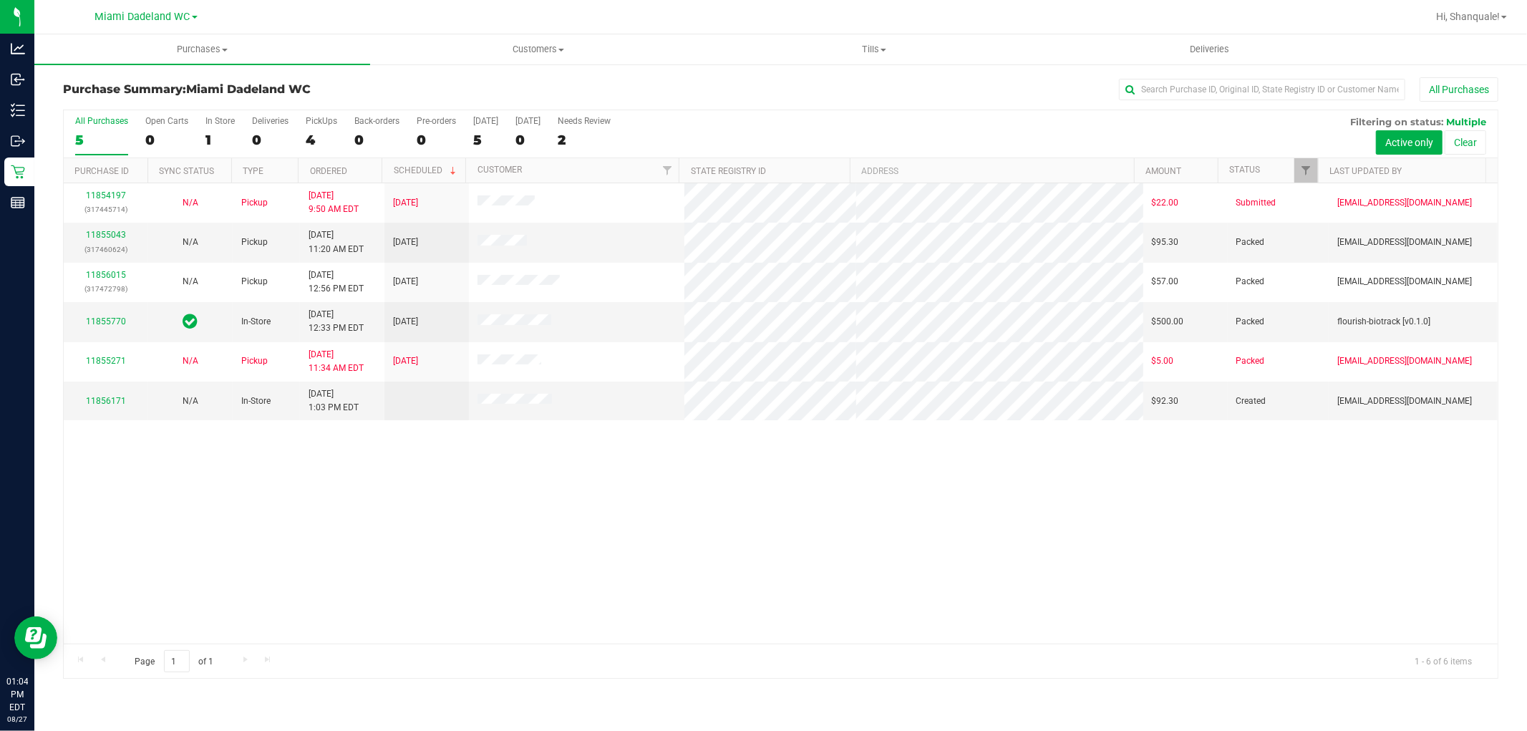
click at [782, 533] on div "11854197 (317445714) N/A Pickup 8/27/2025 9:50 AM EDT 8/27/2025 $22.00 Submitte…" at bounding box center [781, 413] width 1434 height 460
click at [130, 223] on td "11855043 (317460624)" at bounding box center [106, 242] width 84 height 39
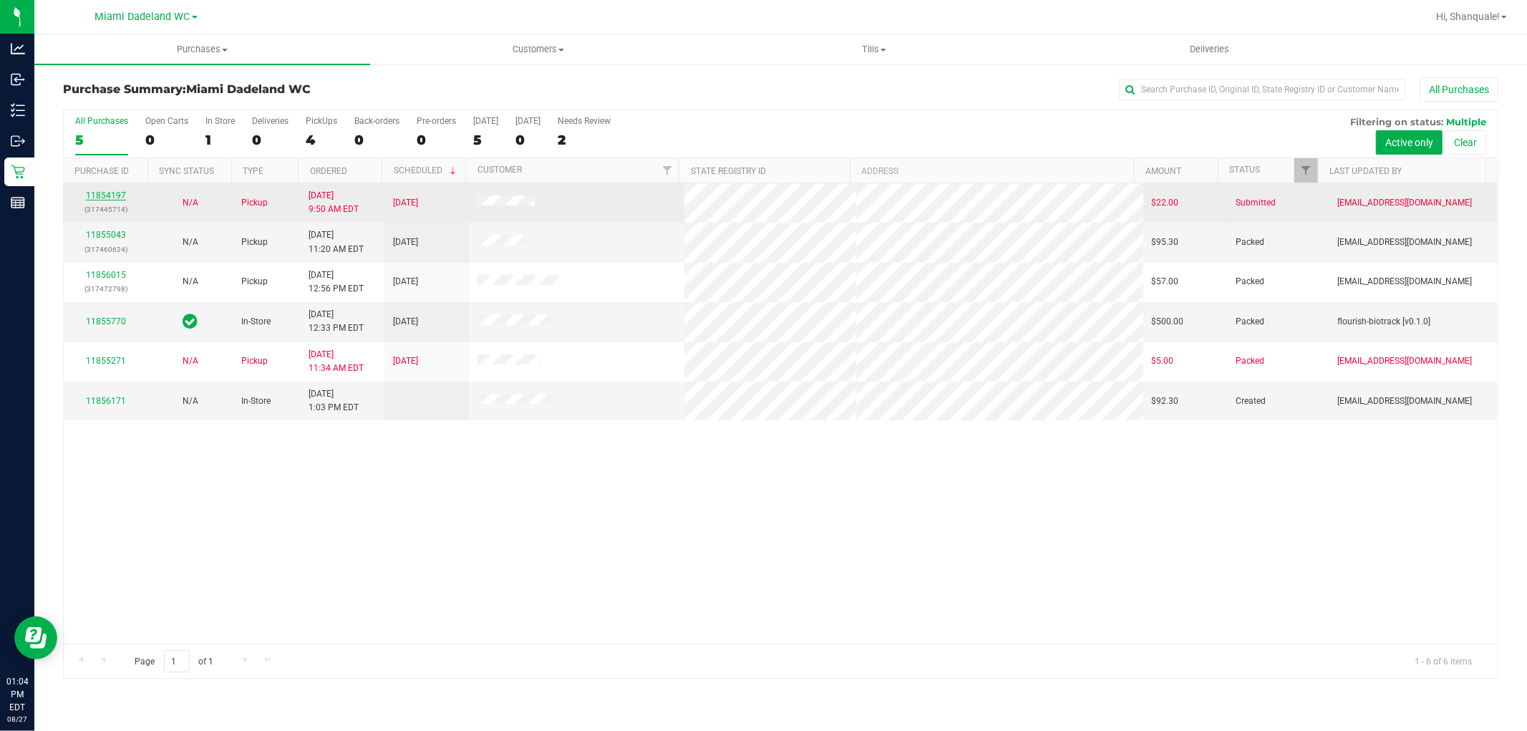
click at [120, 195] on link "11854197" at bounding box center [106, 195] width 40 height 10
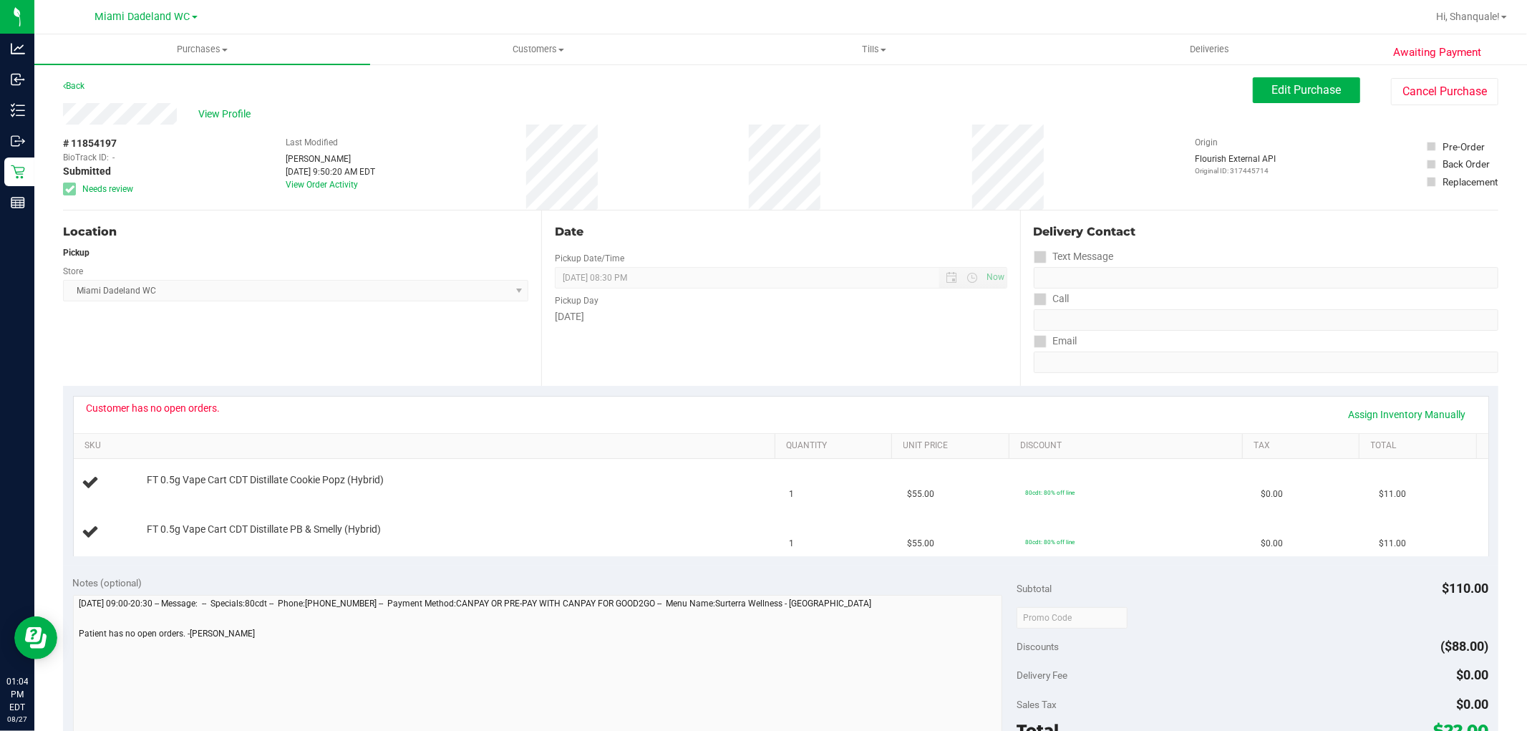
click at [465, 335] on div "Location Pickup Store Miami Dadeland WC Select Store Bonita Springs WC Boynton …" at bounding box center [302, 297] width 478 height 175
click at [204, 405] on div "Customer has no open orders." at bounding box center [154, 407] width 134 height 11
click at [1416, 95] on button "Cancel Purchase" at bounding box center [1444, 91] width 107 height 27
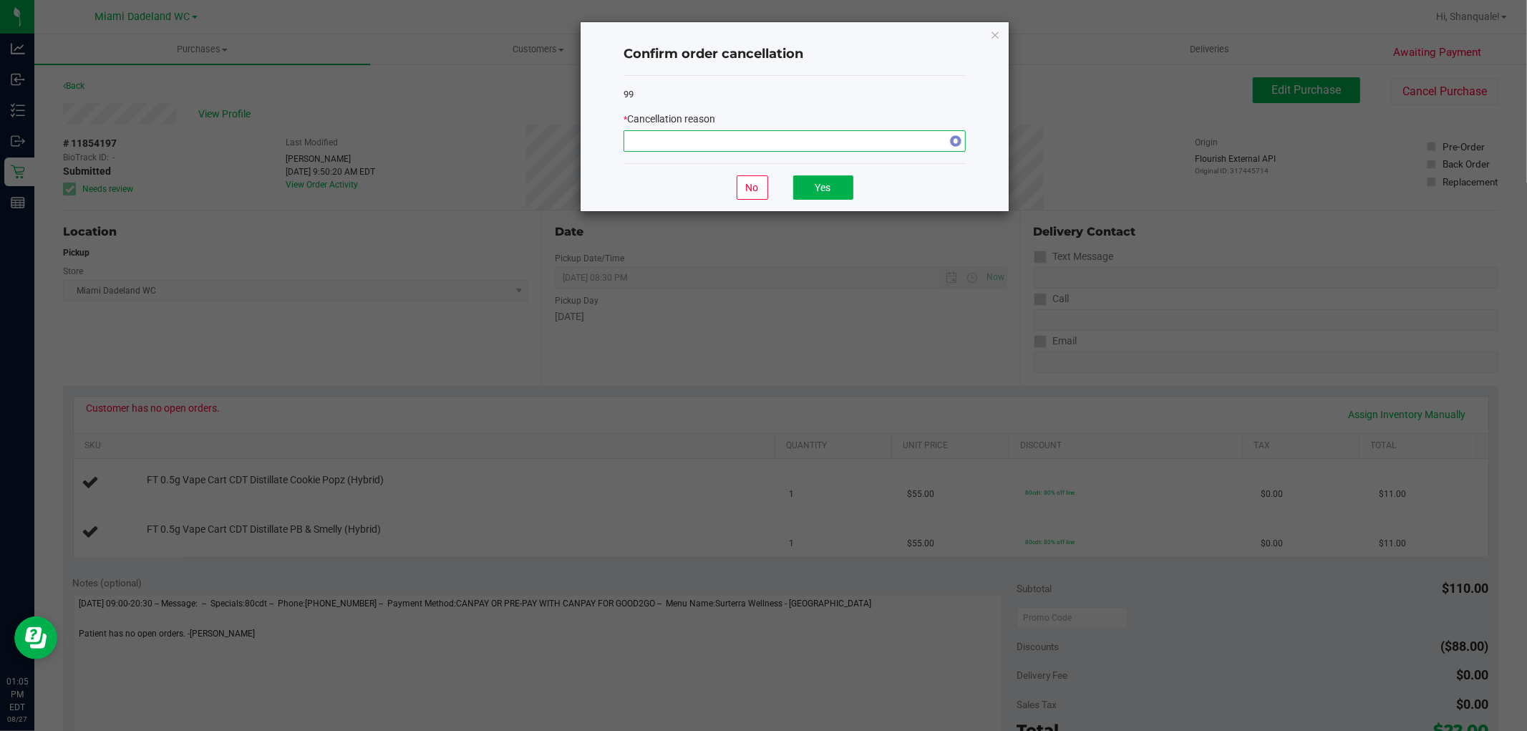
click at [830, 132] on span "NO DATA FOUND" at bounding box center [785, 141] width 323 height 20
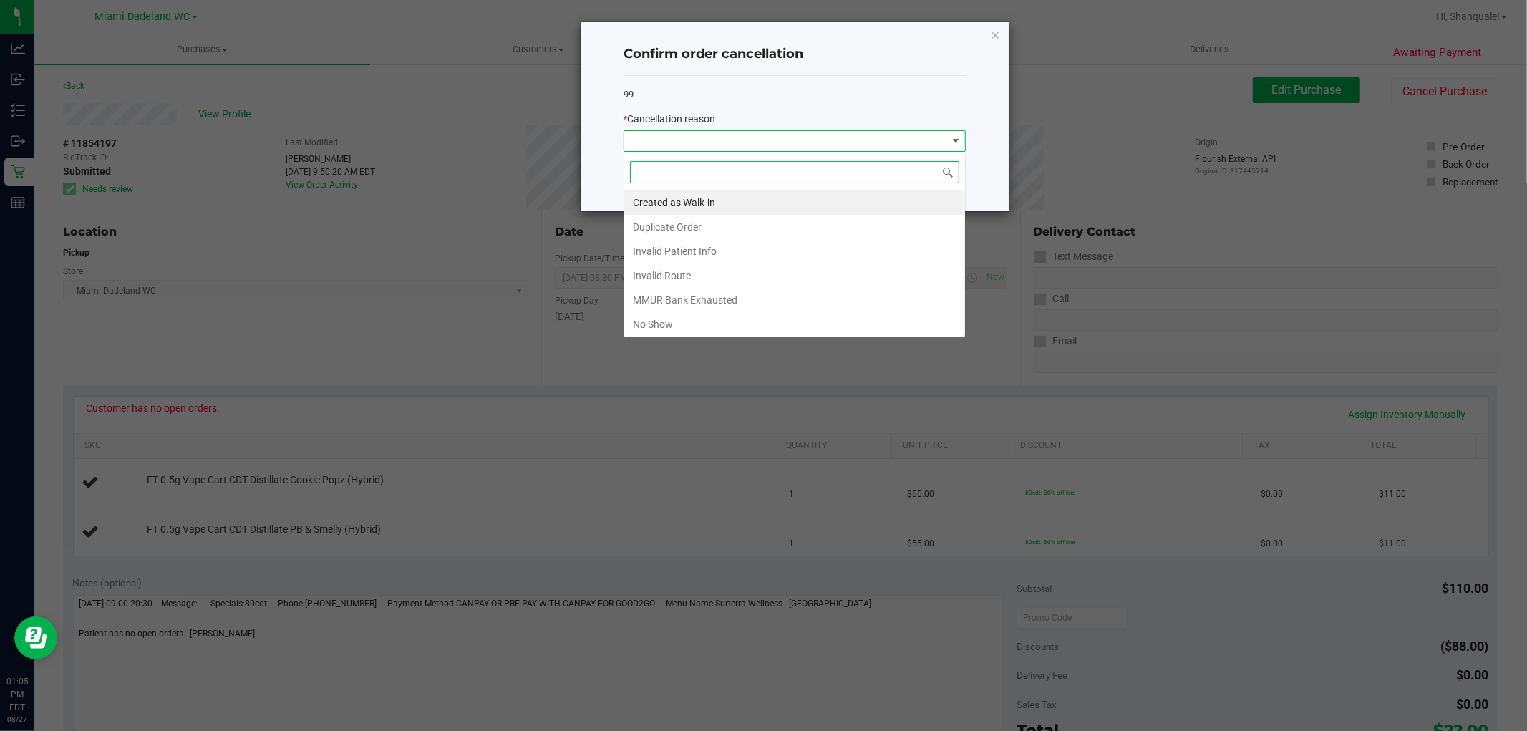
scroll to position [21, 341]
click at [735, 296] on li "MMUR Bank Exhausted" at bounding box center [794, 300] width 341 height 24
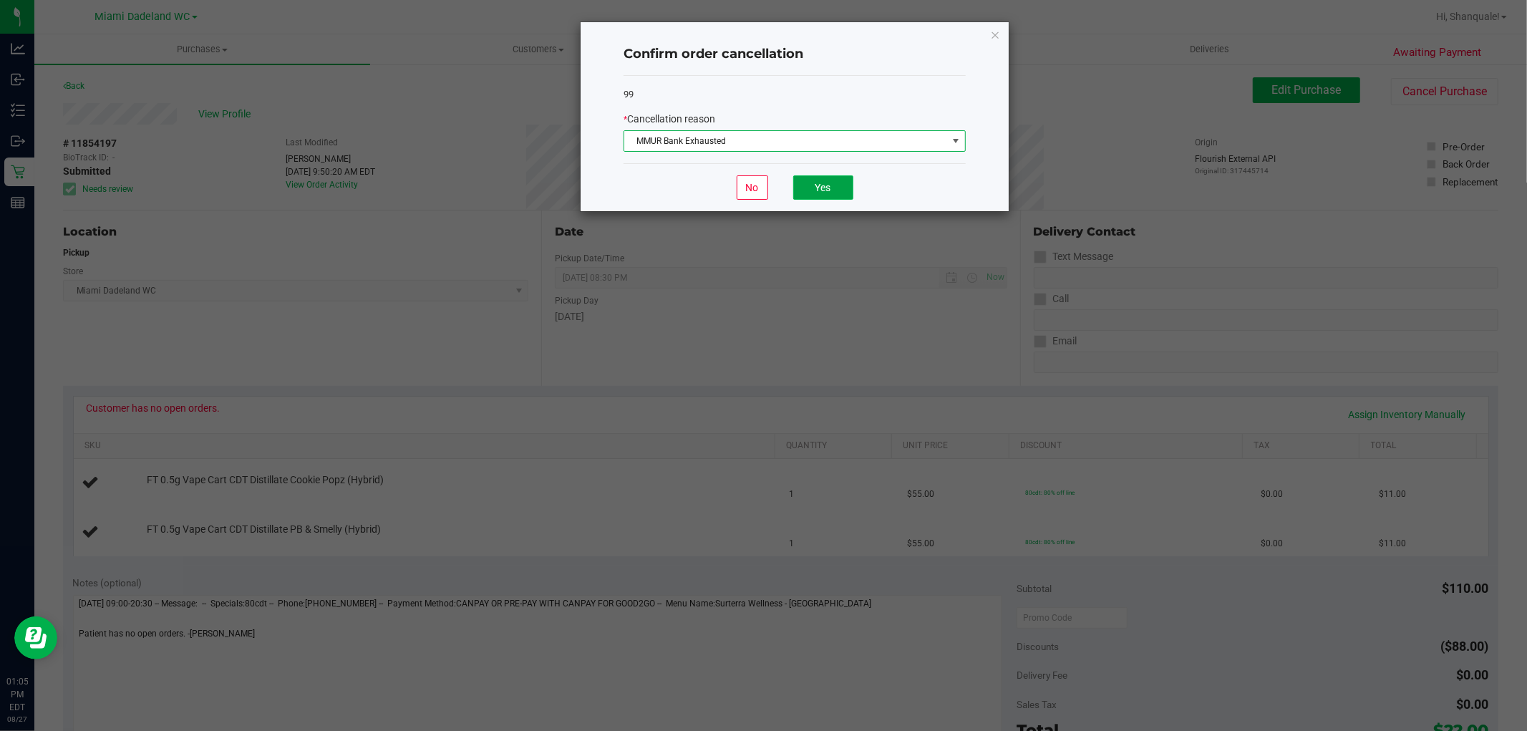
click at [828, 190] on button "Yes" at bounding box center [823, 187] width 60 height 24
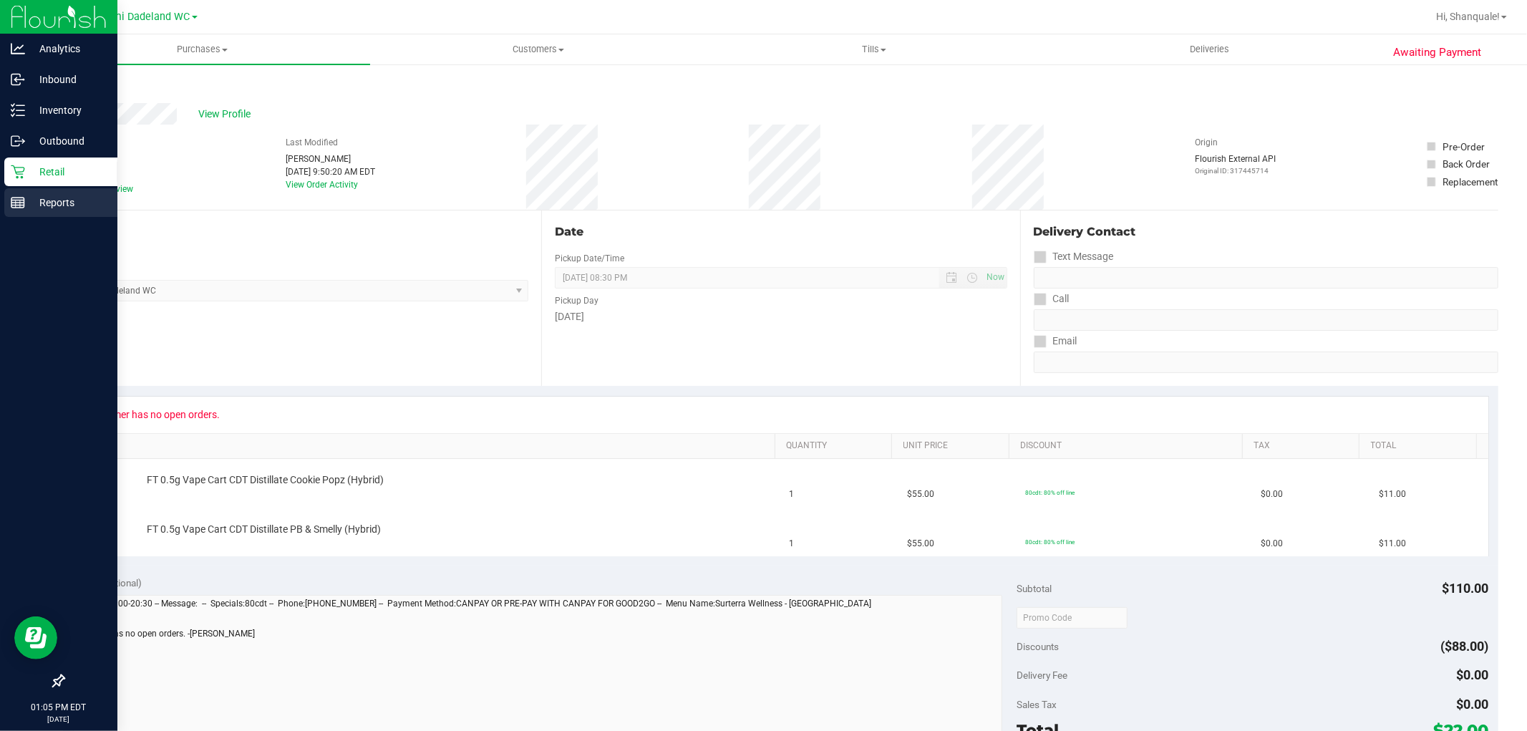
click at [17, 200] on line at bounding box center [17, 200] width 13 height 0
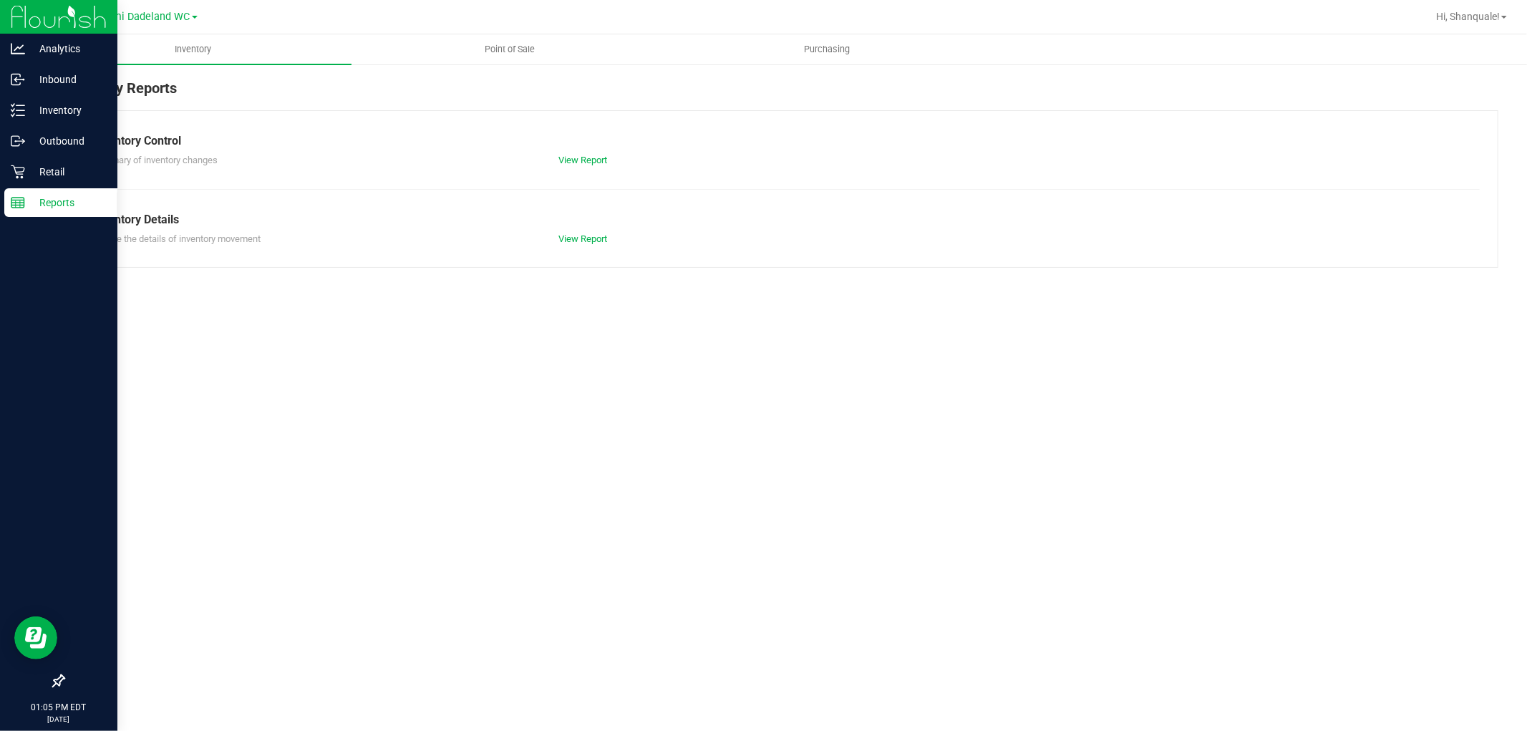
click at [59, 180] on div "Retail" at bounding box center [60, 171] width 113 height 29
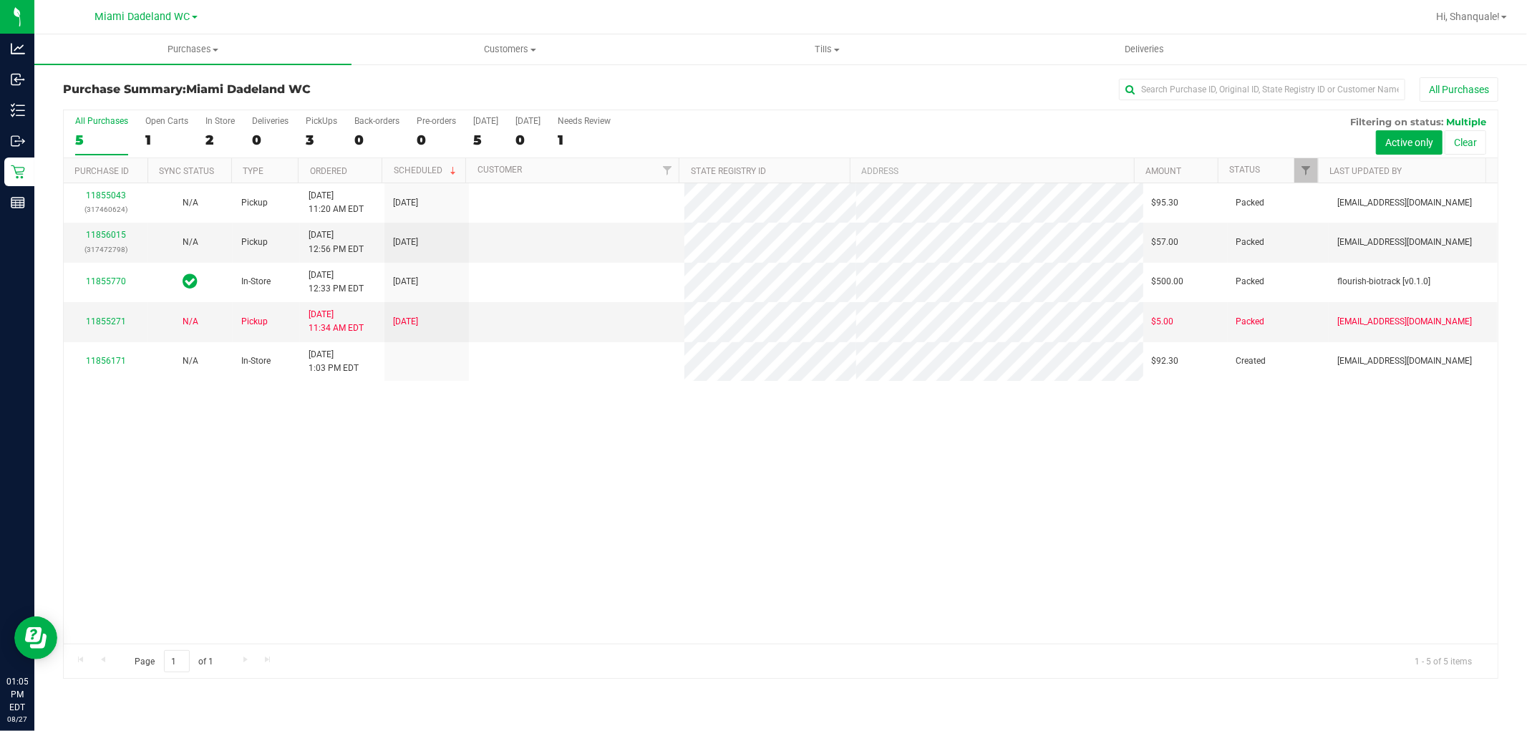
click at [389, 467] on div "11855043 (317460624) N/A Pickup 8/27/2025 11:20 AM EDT 8/27/2025 $95.30 Packed …" at bounding box center [781, 413] width 1434 height 460
click at [352, 455] on div "11855043 (317460624) N/A Pickup 8/27/2025 11:20 AM EDT 8/27/2025 $95.30 Packed …" at bounding box center [781, 413] width 1434 height 460
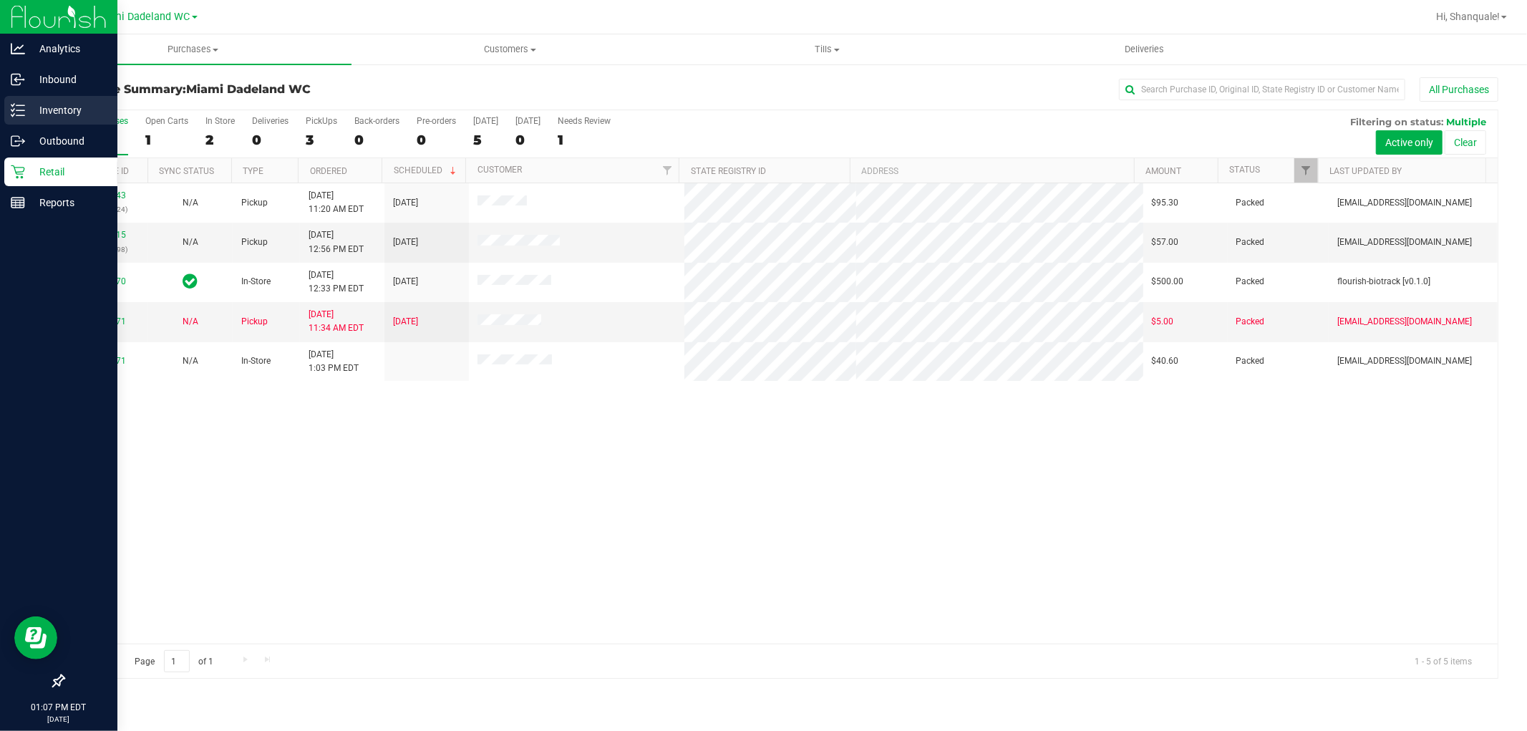
click at [11, 107] on icon at bounding box center [18, 110] width 14 height 14
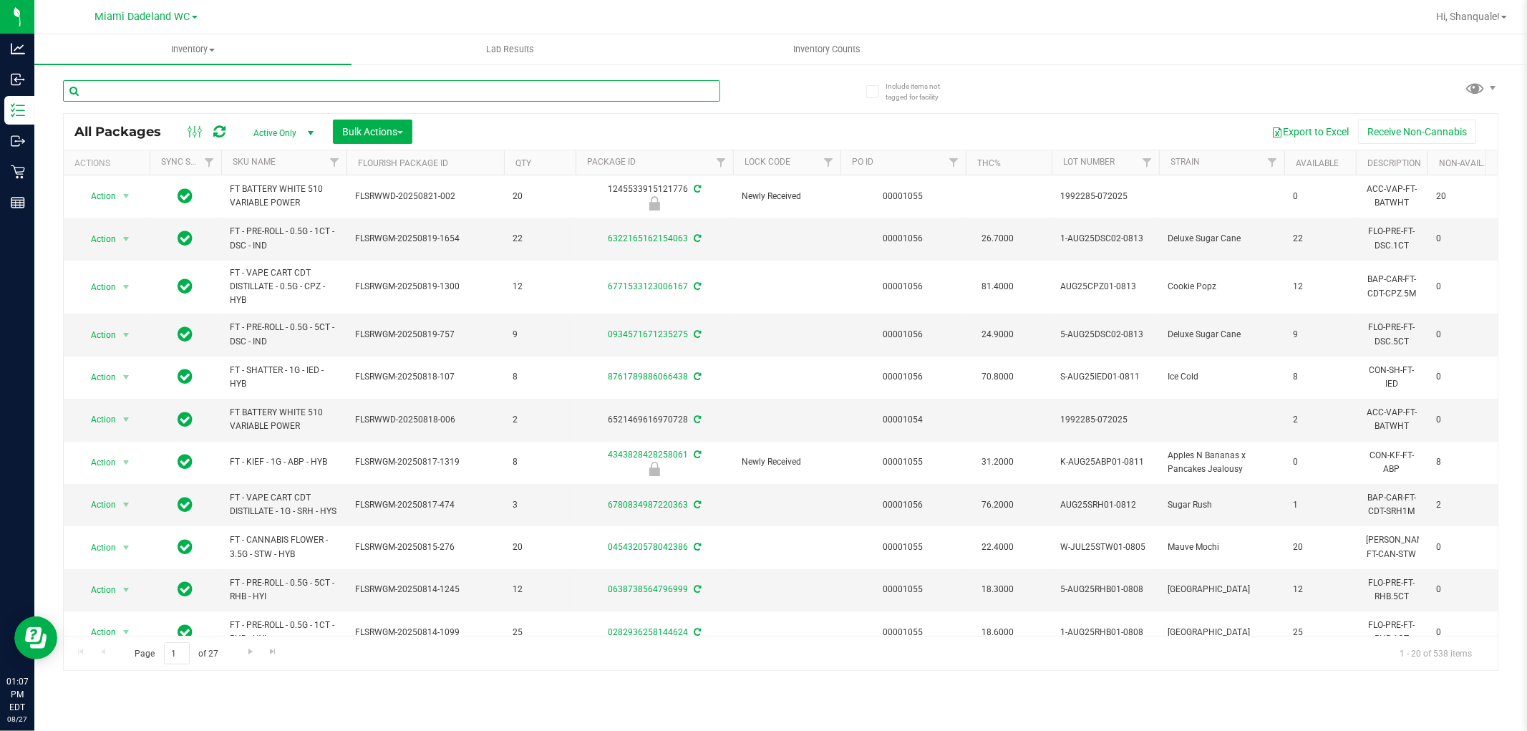
click at [477, 93] on input "text" at bounding box center [391, 90] width 657 height 21
type input "bowl"
click at [271, 162] on link "SKU Name" at bounding box center [254, 162] width 43 height 10
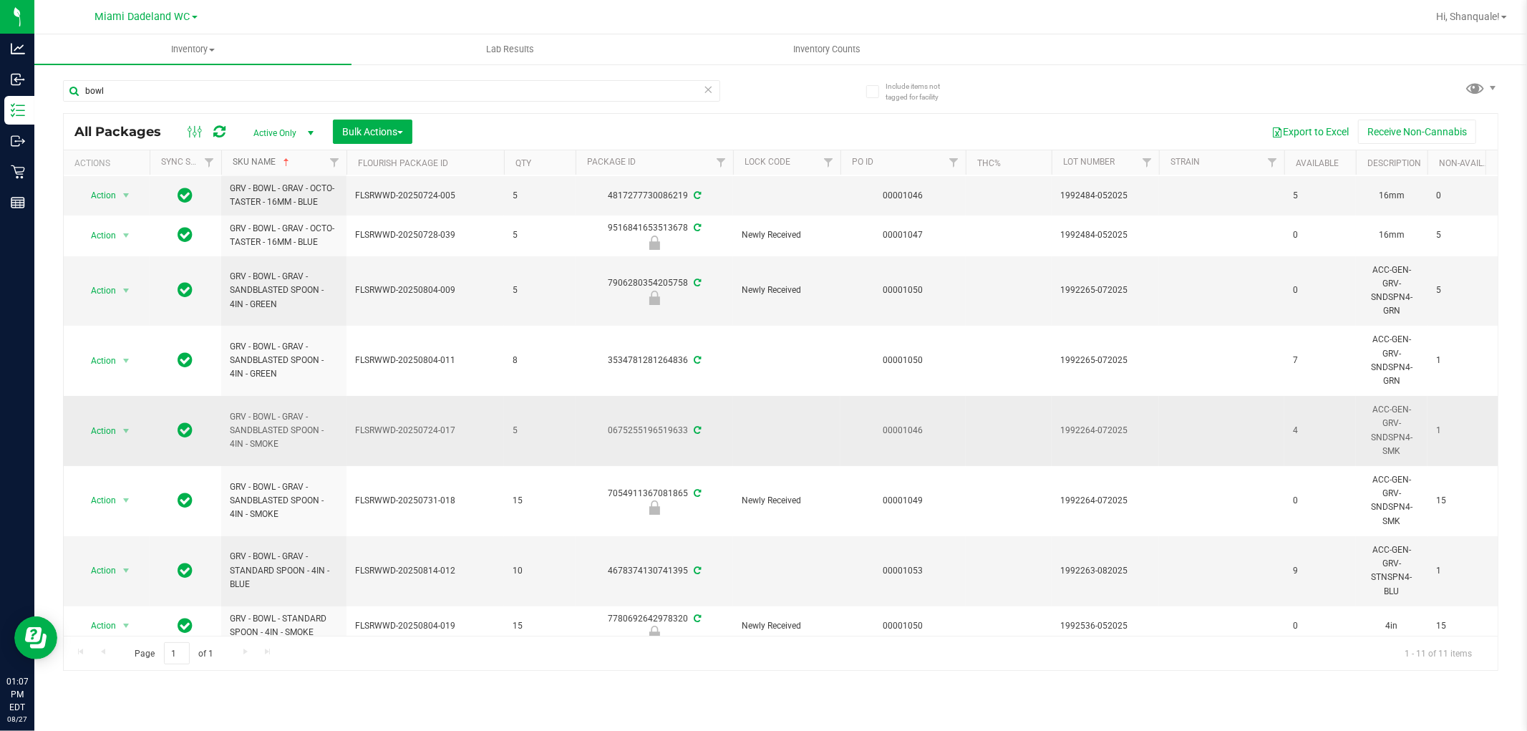
scroll to position [140, 0]
